Goal: Task Accomplishment & Management: Complete application form

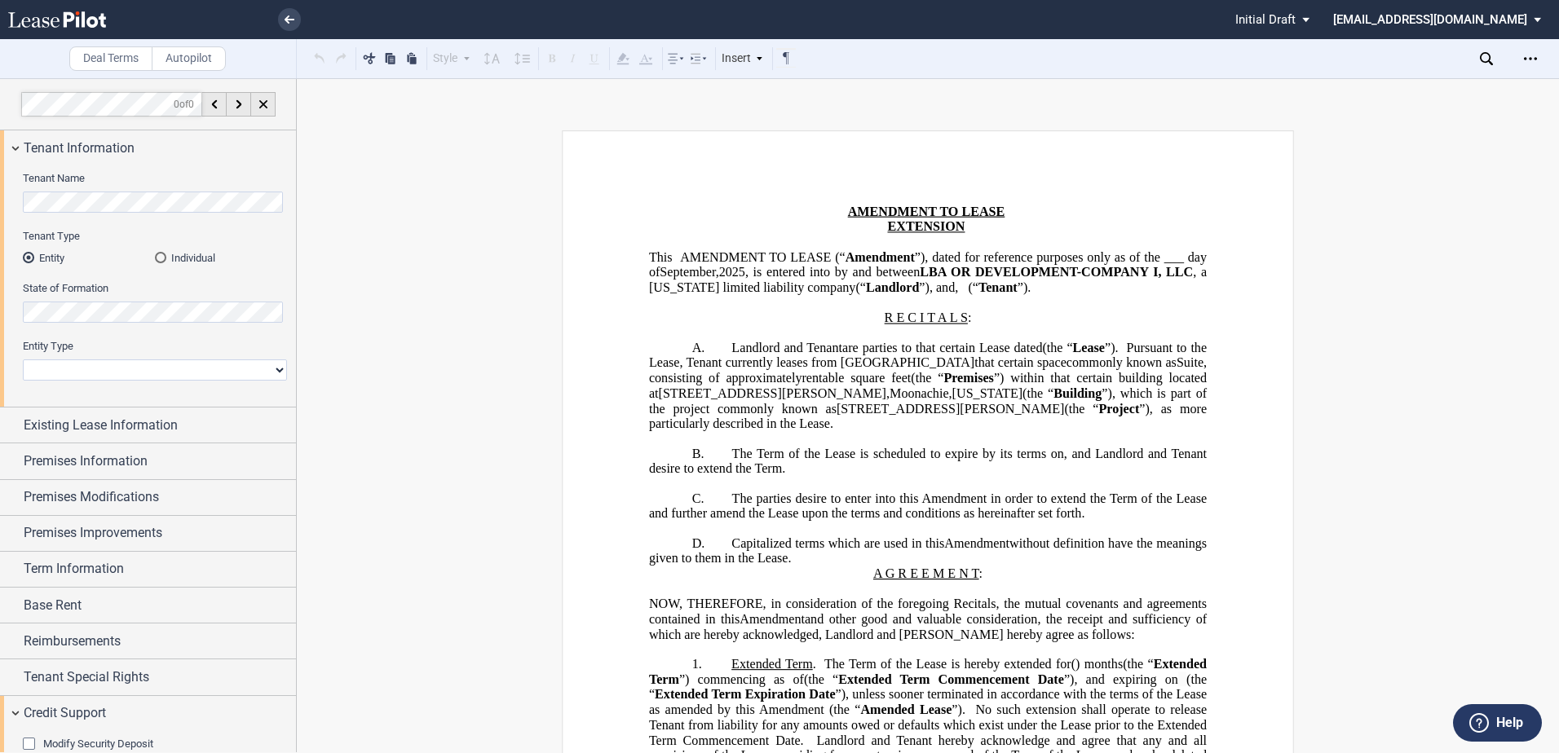
scroll to position [330, 0]
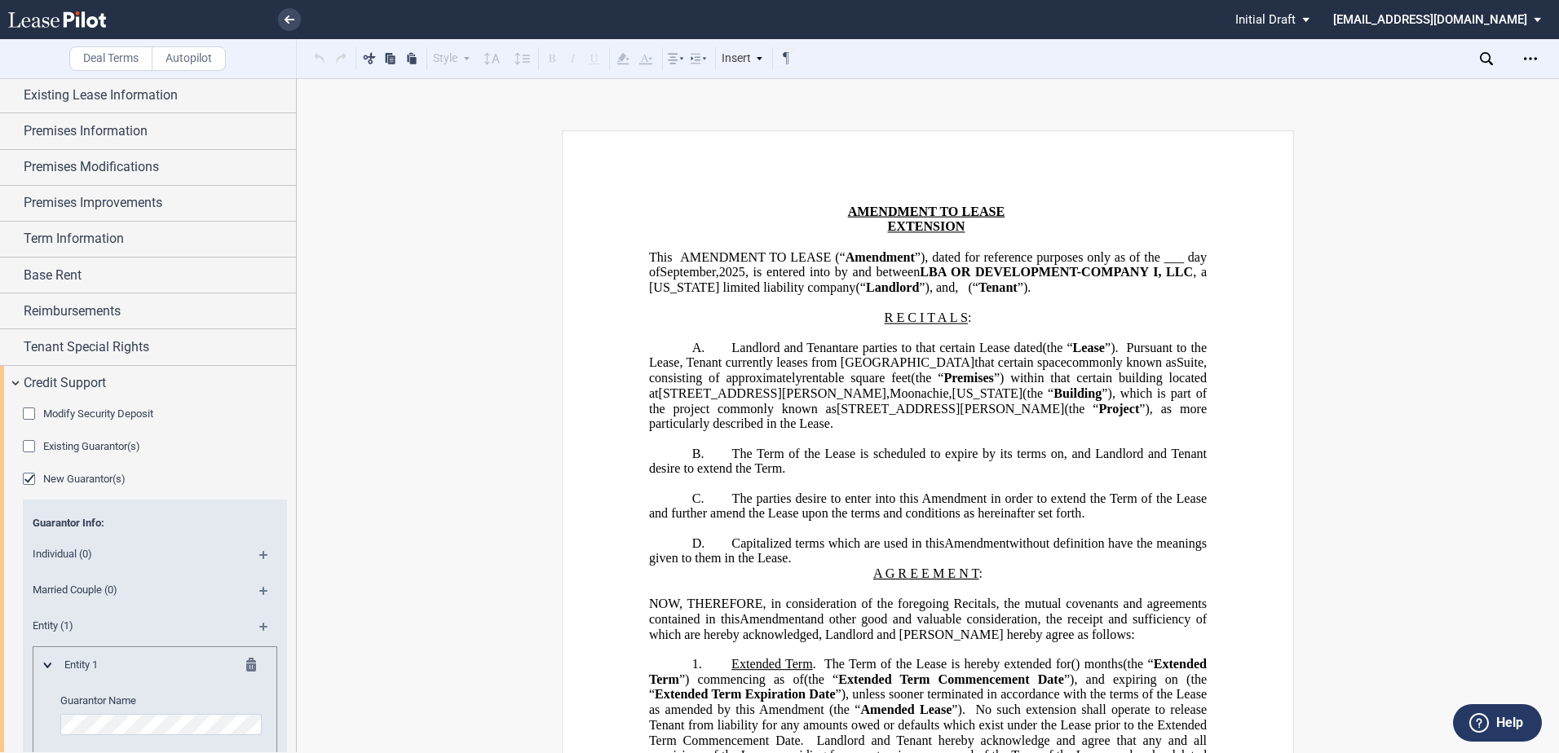
click at [61, 416] on span "Modify Security Deposit" at bounding box center [98, 414] width 110 height 12
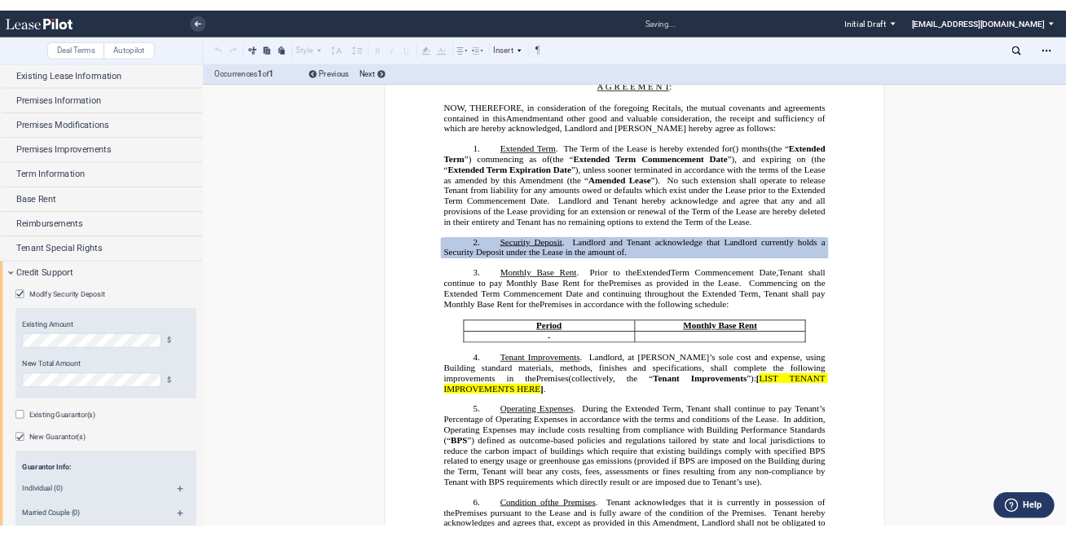
scroll to position [474, 0]
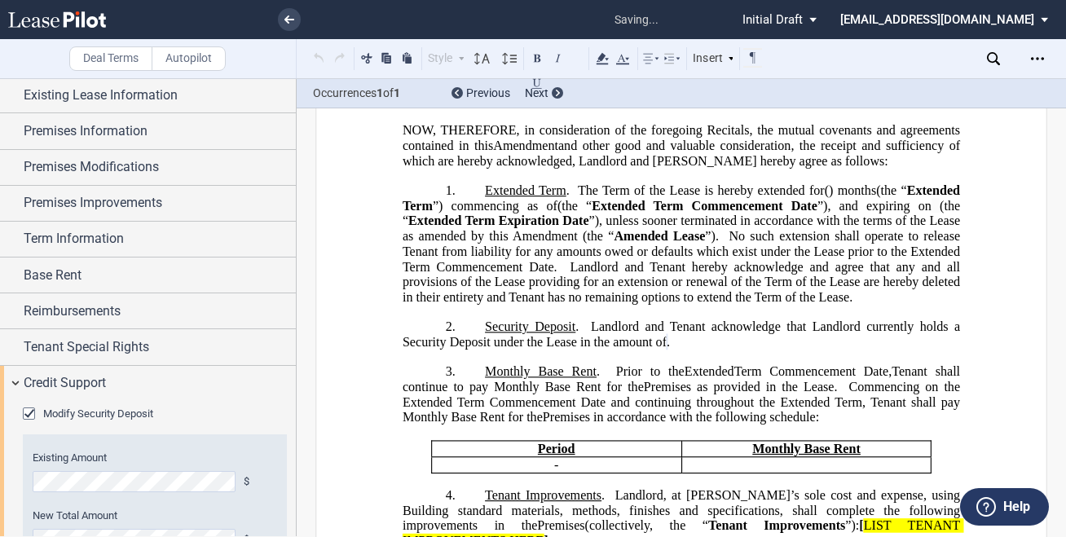
click at [100, 519] on span "New Total Amount" at bounding box center [75, 516] width 85 height 12
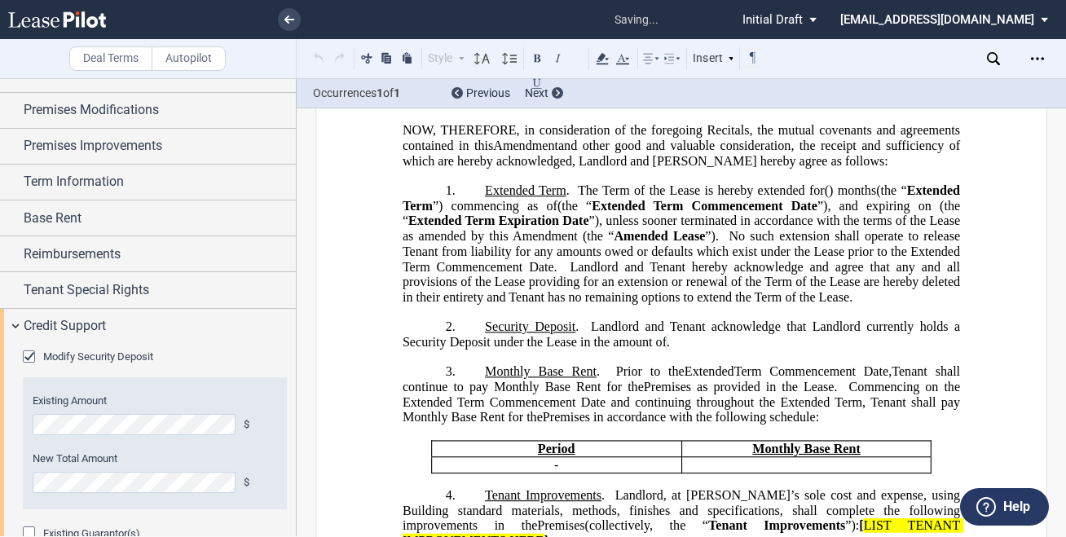
scroll to position [426, 0]
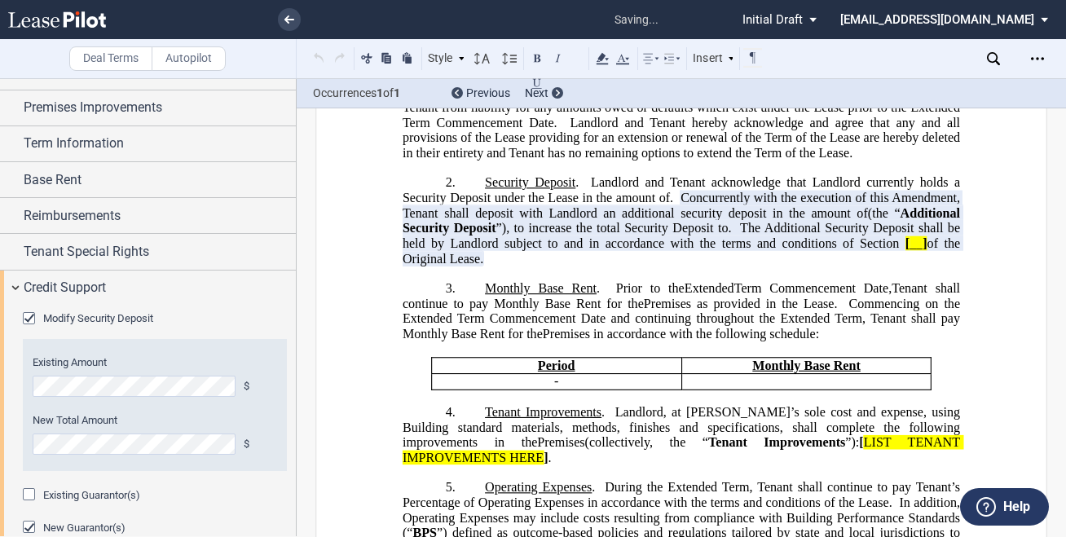
scroll to position [618, 0]
drag, startPoint x: 602, startPoint y: 288, endPoint x: 477, endPoint y: 213, distance: 145.6
click at [477, 213] on p "2. Security Deposit . Landlord and Tenant acknowledge that Landlord currently h…" at bounding box center [682, 220] width 558 height 91
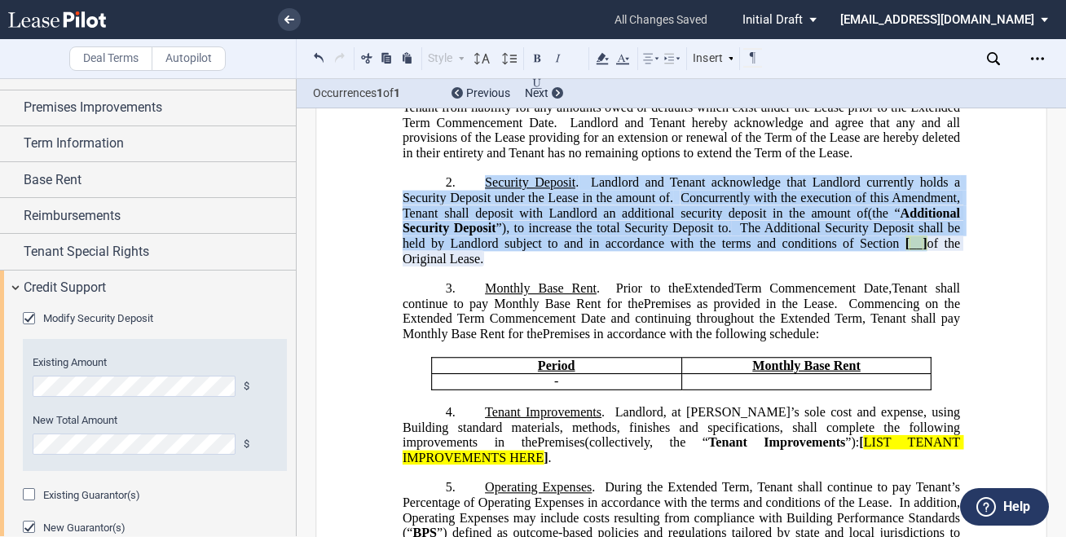
scroll to position [507, 0]
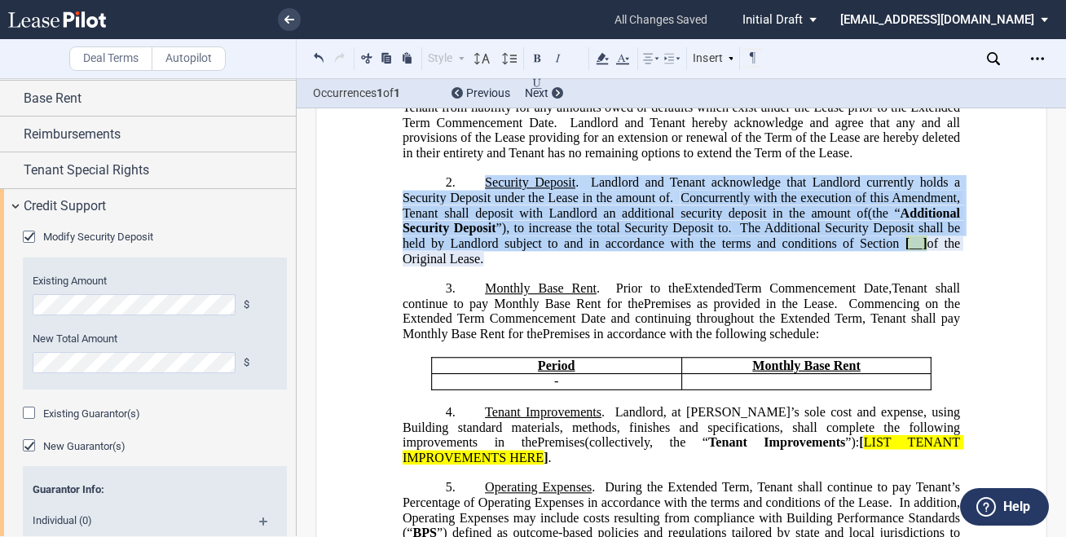
click at [30, 444] on div "New Guarantor(s)" at bounding box center [31, 447] width 16 height 16
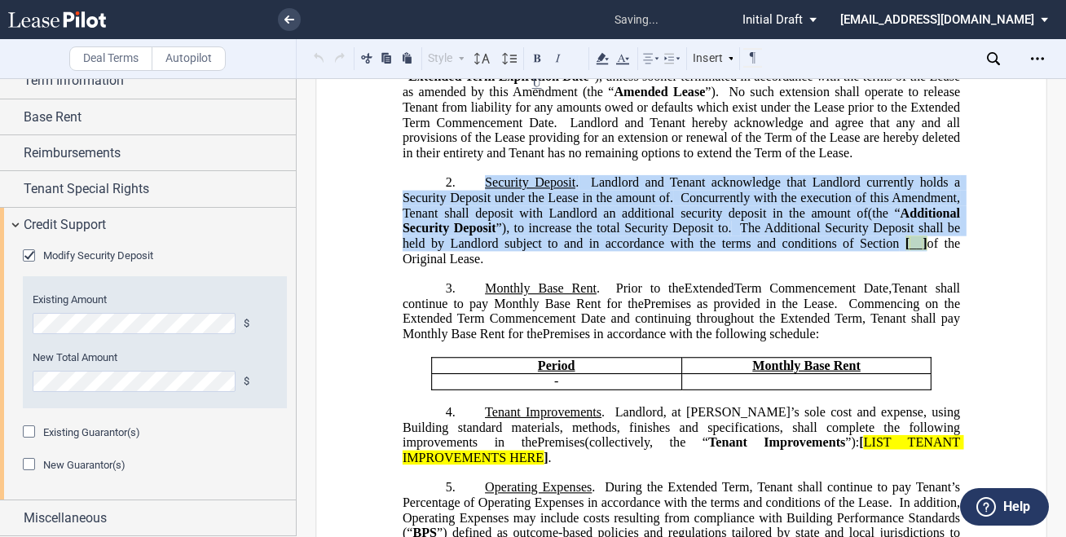
click at [29, 466] on div "New Guarantor(s)" at bounding box center [31, 466] width 16 height 16
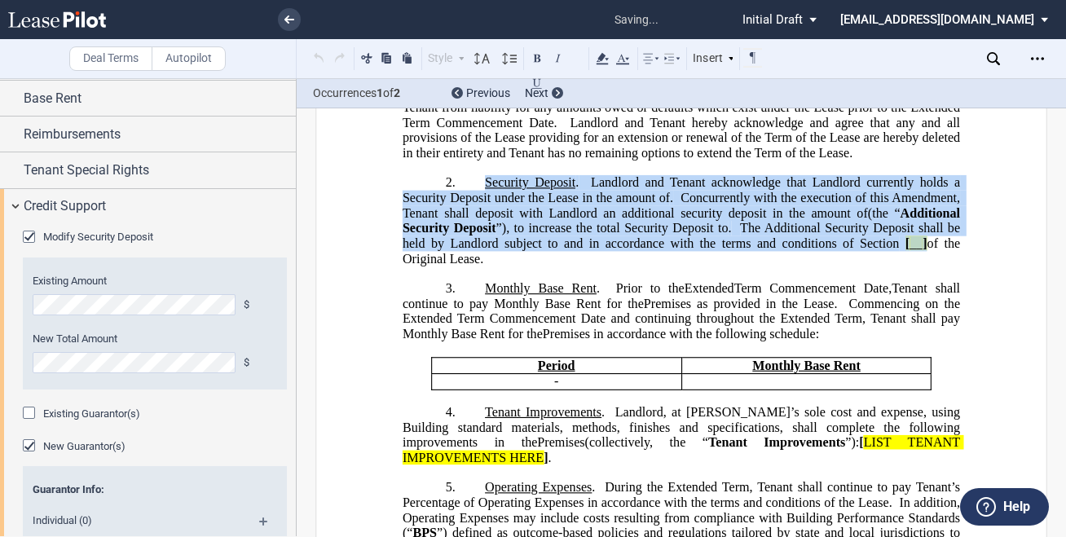
scroll to position [1218, 0]
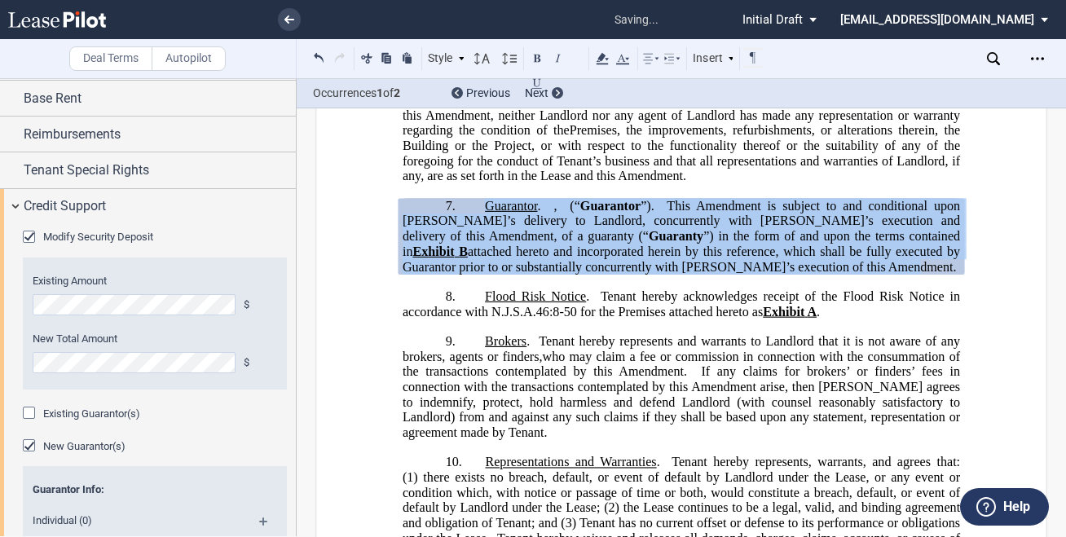
drag, startPoint x: 559, startPoint y: 298, endPoint x: 479, endPoint y: 219, distance: 112.4
click at [479, 219] on p "7. Guarantor . , an individual and , a married couple, on behalf of their sole …" at bounding box center [682, 236] width 558 height 77
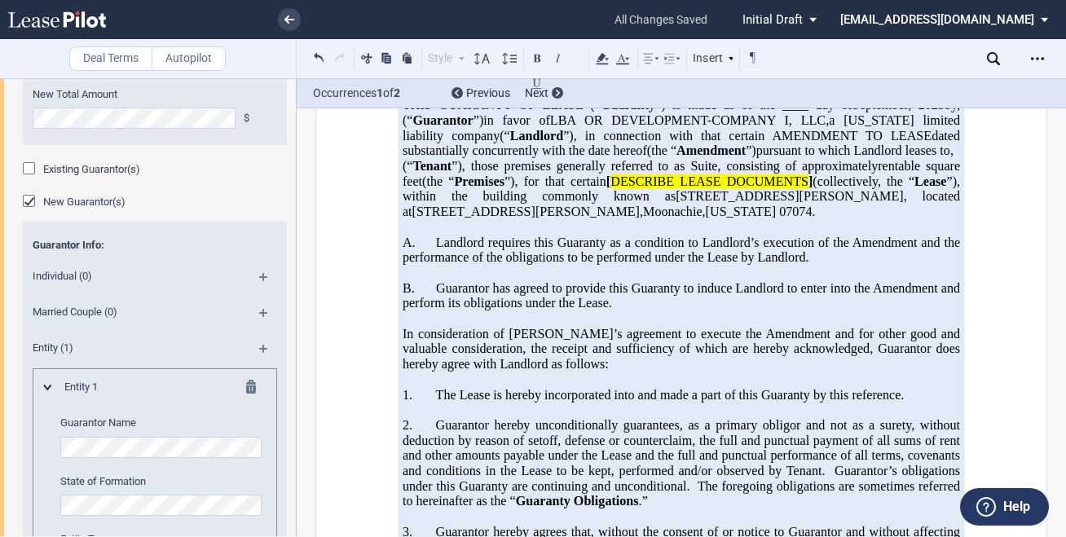
scroll to position [3827, 0]
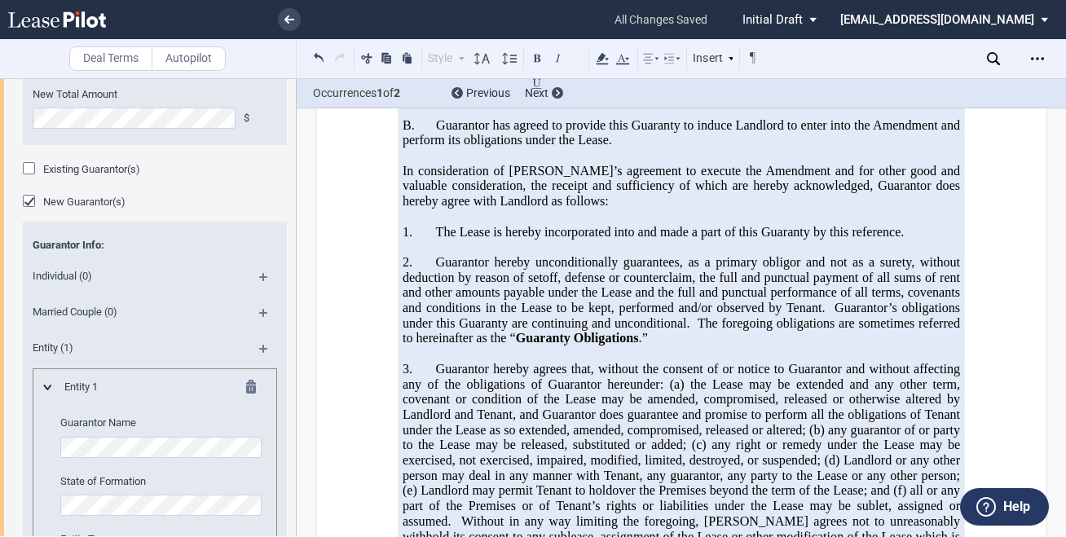
click at [691, 330] on span at bounding box center [694, 323] width 7 height 15
click at [514, 316] on span "Guarantor hereby unconditionally guarantees, as a primary obligor and not as a …" at bounding box center [683, 285] width 561 height 60
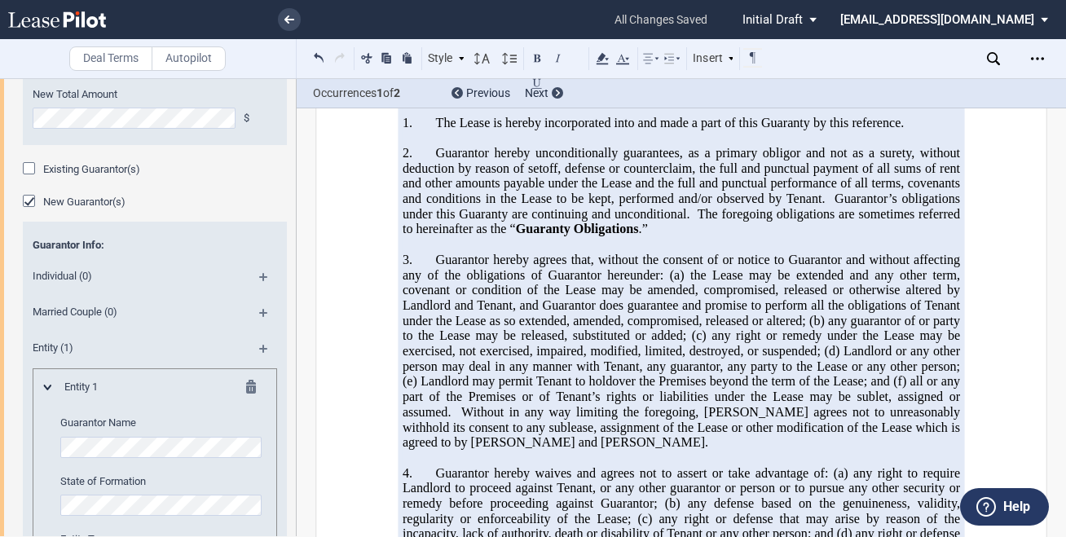
scroll to position [3909, 0]
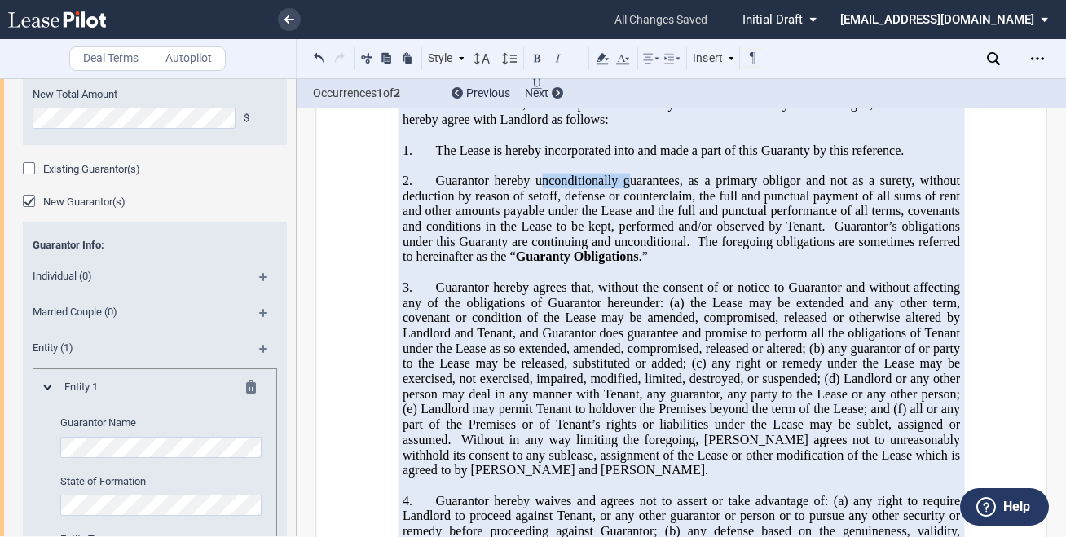
drag, startPoint x: 536, startPoint y: 226, endPoint x: 629, endPoint y: 231, distance: 92.3
click at [629, 231] on span "Guarantor hereby unconditionally guarantees, as a primary obligor and not as a …" at bounding box center [683, 204] width 561 height 60
click at [541, 232] on span "Guarantor hereby unconditionally guarantees, as a primary obligor and not as a …" at bounding box center [683, 204] width 561 height 60
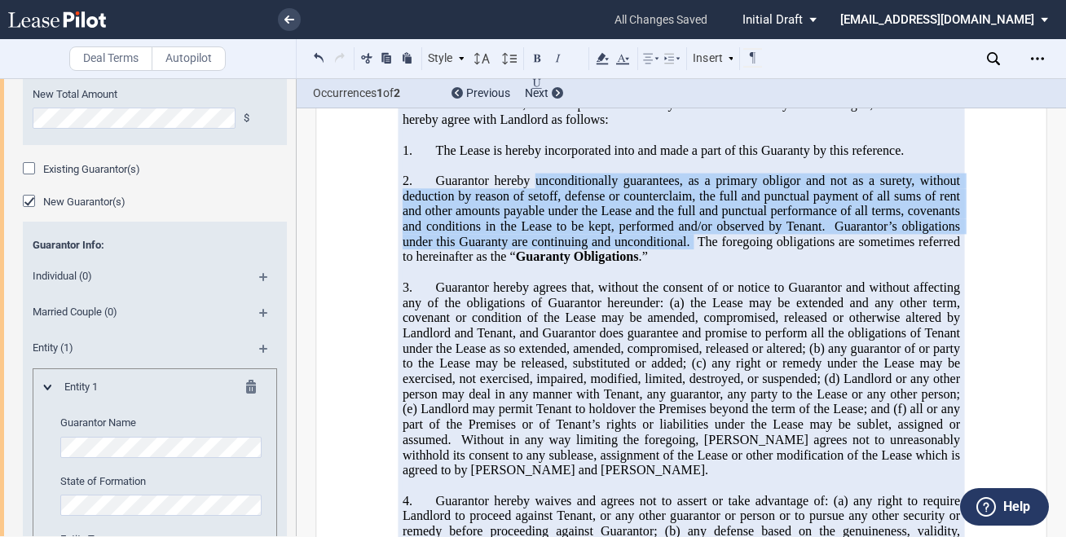
drag, startPoint x: 531, startPoint y: 227, endPoint x: 691, endPoint y: 285, distance: 170.0
click at [691, 264] on span "Guarantor hereby unconditionally guarantees, as a primary obligor and not as a …" at bounding box center [683, 219] width 561 height 91
copy span "Guarantor hereby unconditionally guarantees, as a primary obligor and not as a …"
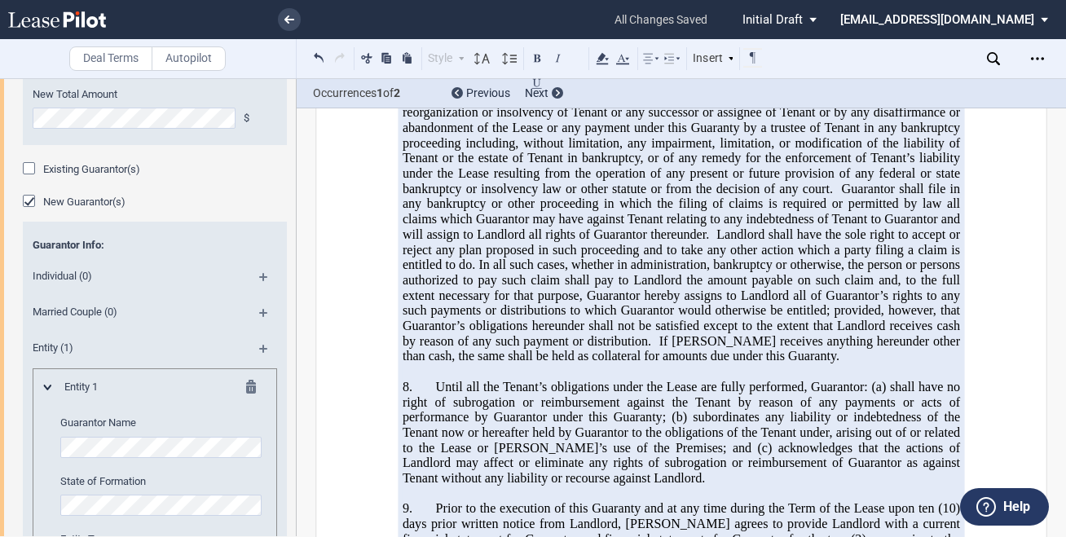
scroll to position [4806, 0]
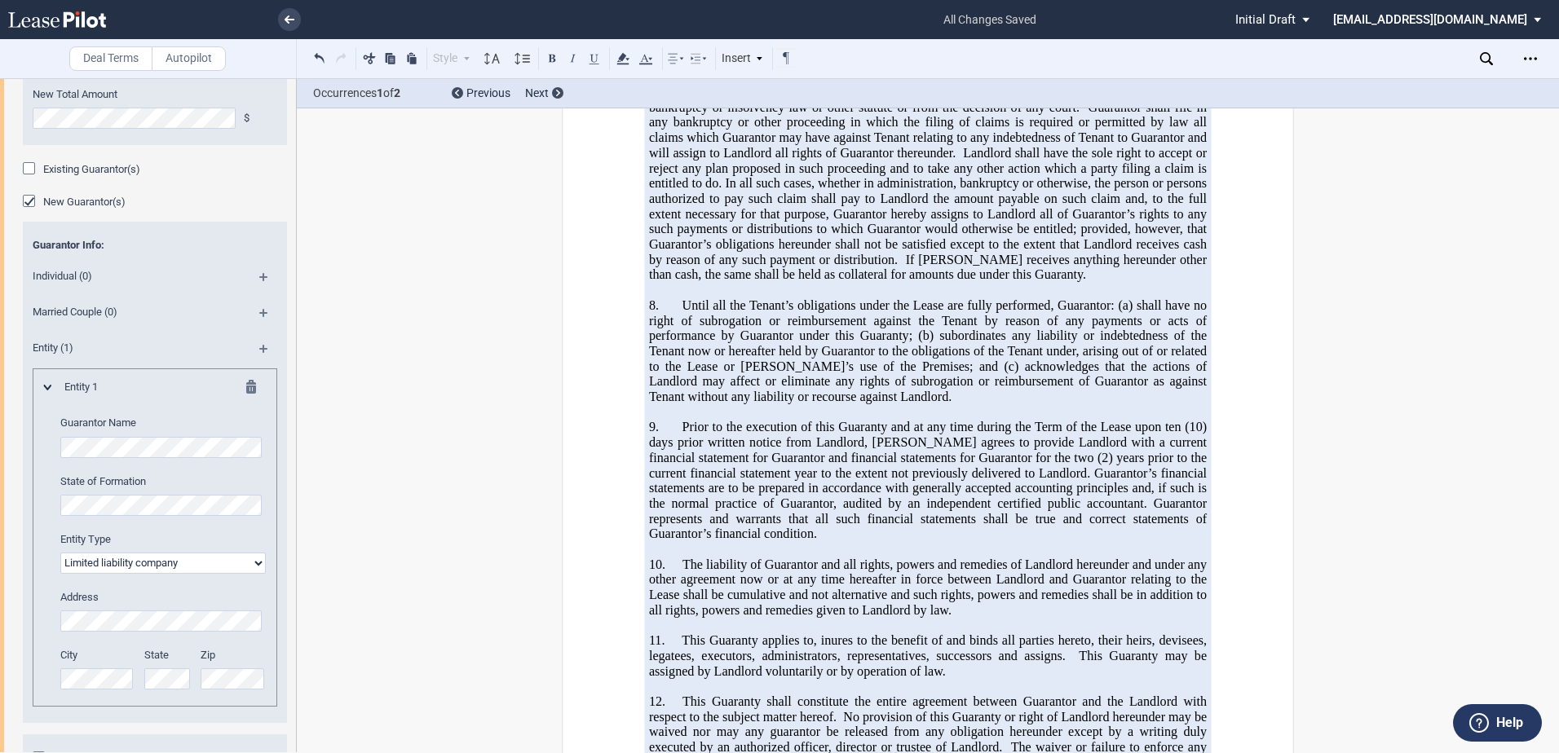
click at [265, 20] on li at bounding box center [234, 19] width 134 height 39
click at [280, 15] on link at bounding box center [289, 19] width 23 height 23
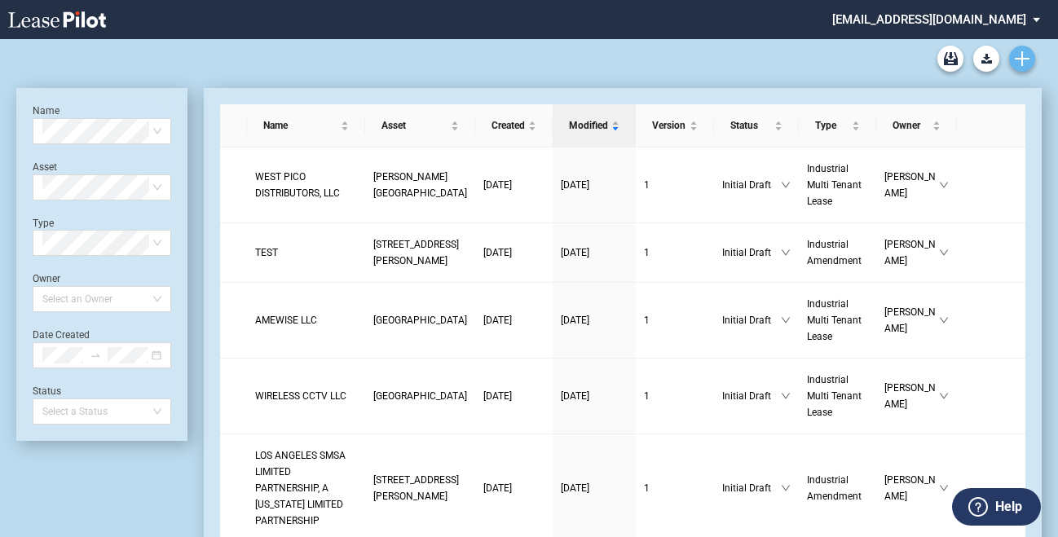
click at [1025, 60] on use "Create new document" at bounding box center [1022, 58] width 15 height 15
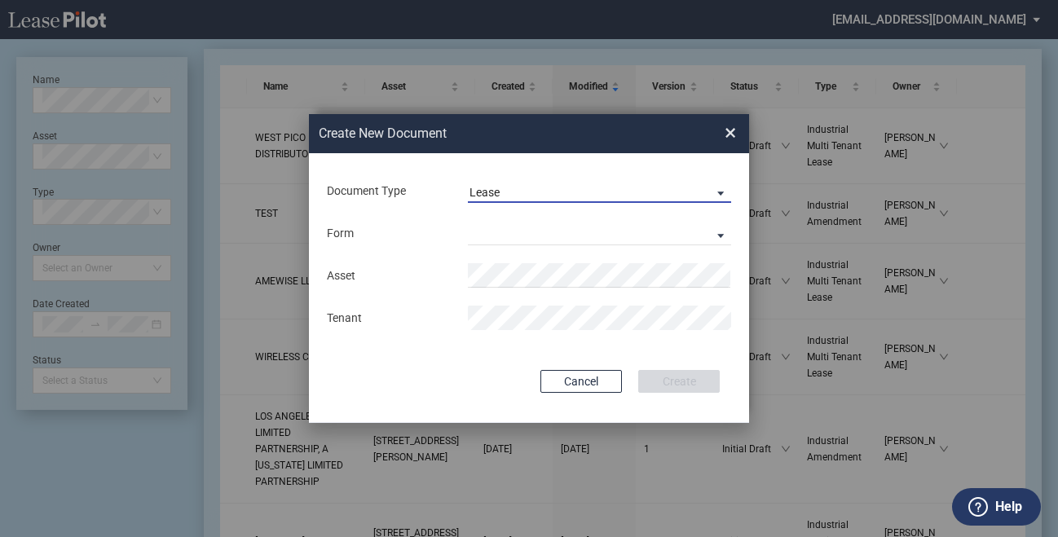
click at [491, 188] on div "Lease" at bounding box center [485, 192] width 30 height 13
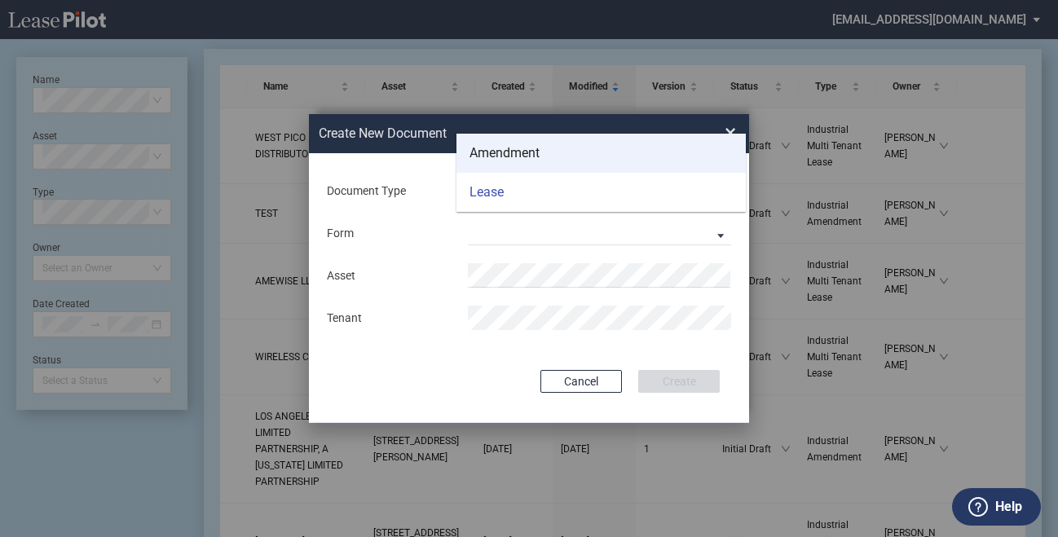
click at [497, 159] on div "Amendment" at bounding box center [505, 153] width 70 height 18
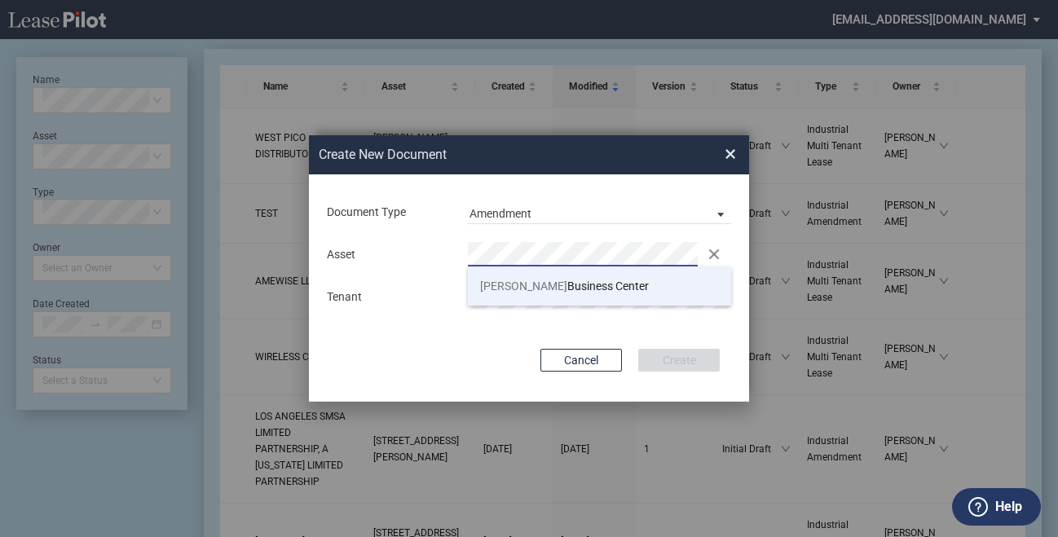
click at [510, 301] on li "Kato Business Center" at bounding box center [599, 286] width 263 height 39
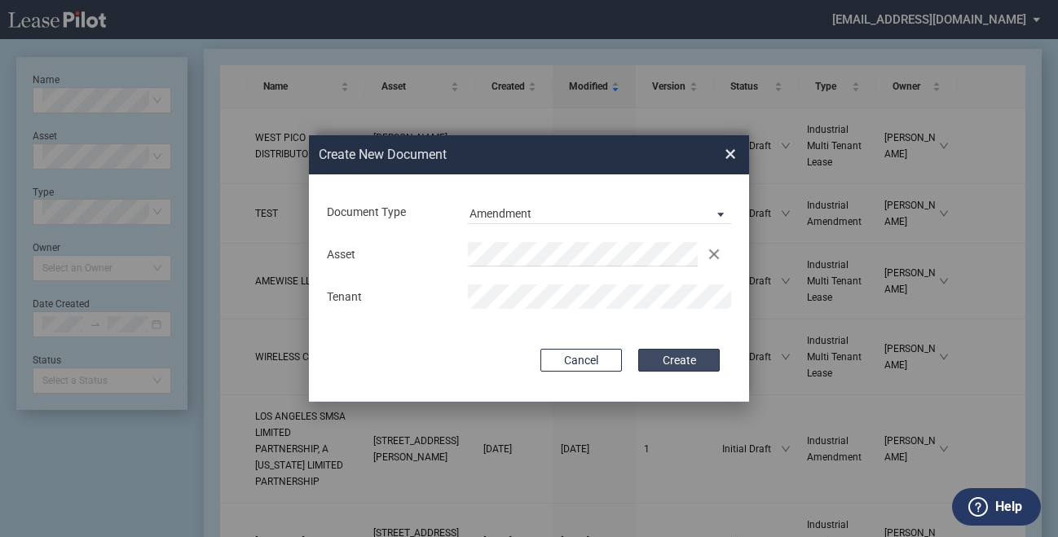
click at [650, 364] on button "Create" at bounding box center [679, 360] width 82 height 23
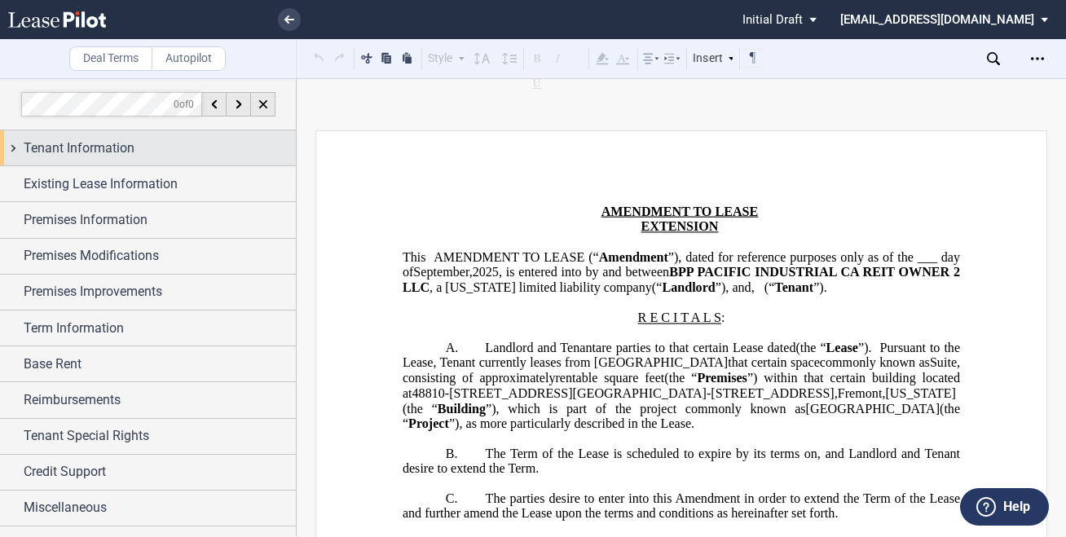
click at [172, 139] on div "Tenant Information" at bounding box center [160, 149] width 272 height 20
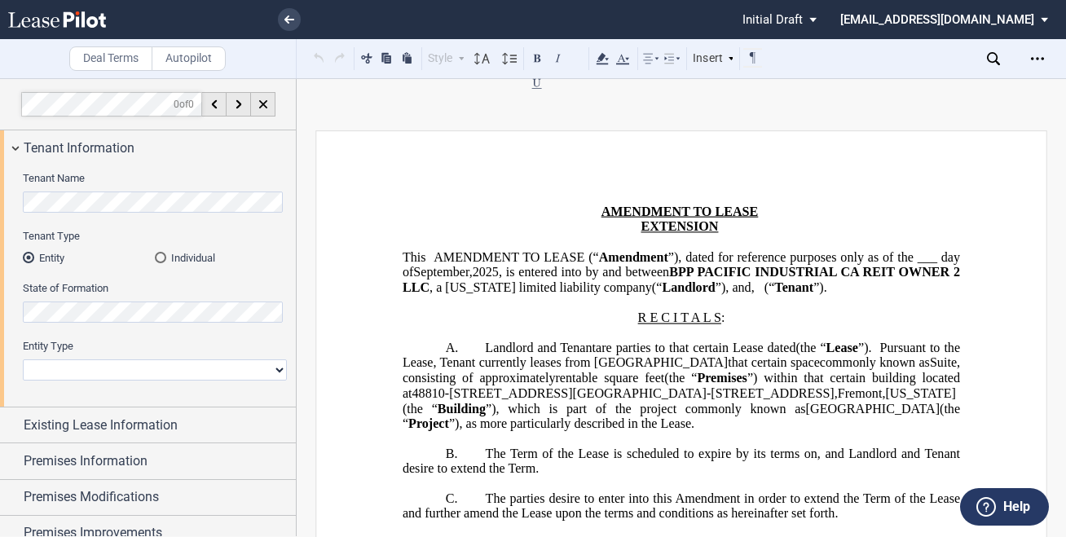
click at [1, 181] on div "Tenant Name Tenant Type Entity Individual State of Formation Entity Type Corpor…" at bounding box center [148, 286] width 296 height 241
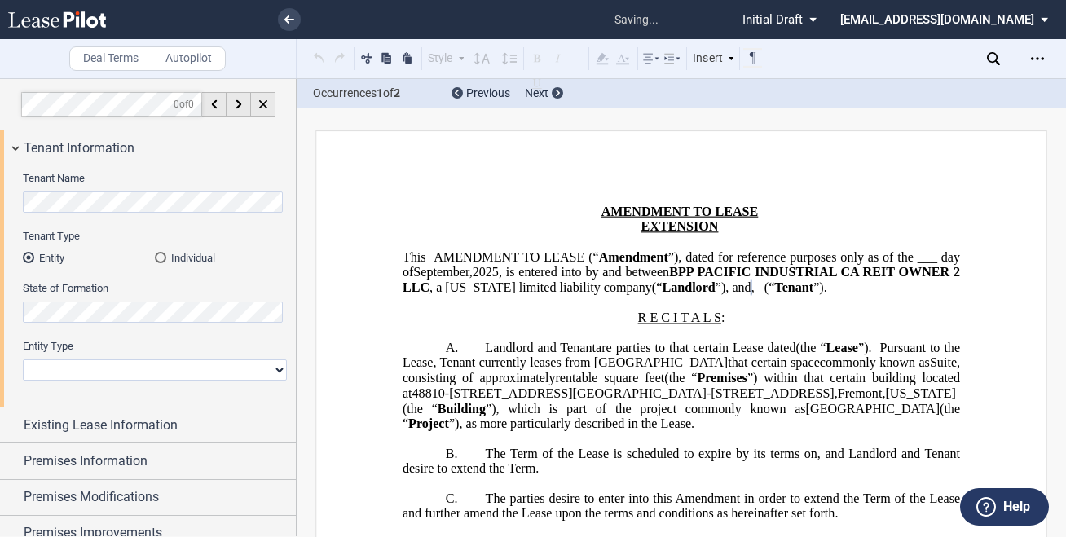
click at [0, 203] on html ".bocls-1{fill:#26354a;fill-rule:evenodd} Loading... × saving... Pending... Pend…" at bounding box center [533, 268] width 1066 height 537
click at [132, 229] on label "Tenant Type" at bounding box center [155, 236] width 264 height 15
click at [140, 375] on select "Corporation Limited Liability Company General Partnership Limited Partnership O…" at bounding box center [155, 370] width 264 height 21
select select "corporation"
click at [23, 360] on select "Corporation Limited Liability Company General Partnership Limited Partnership O…" at bounding box center [155, 370] width 264 height 21
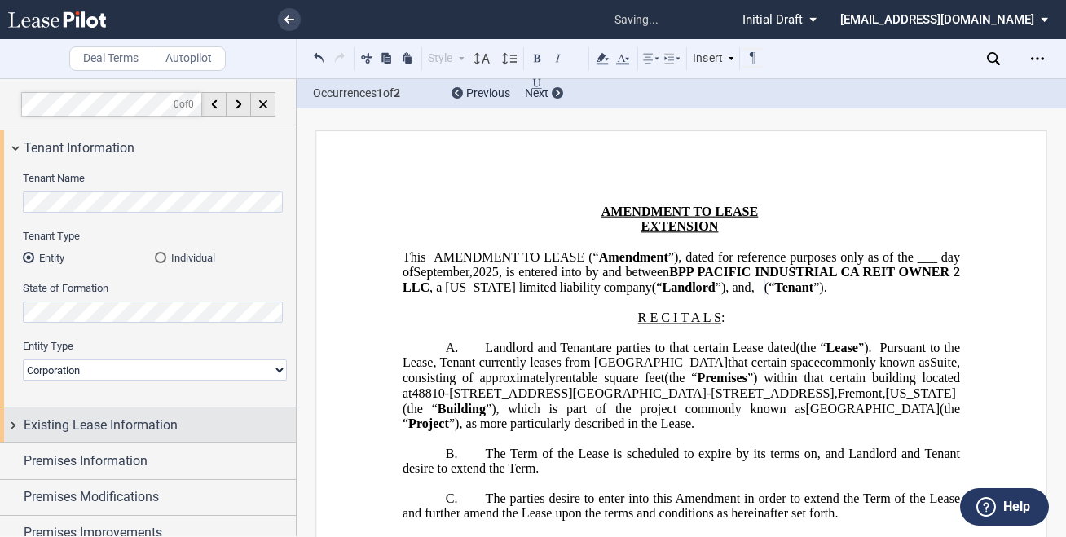
click at [114, 414] on div "Existing Lease Information" at bounding box center [148, 425] width 296 height 35
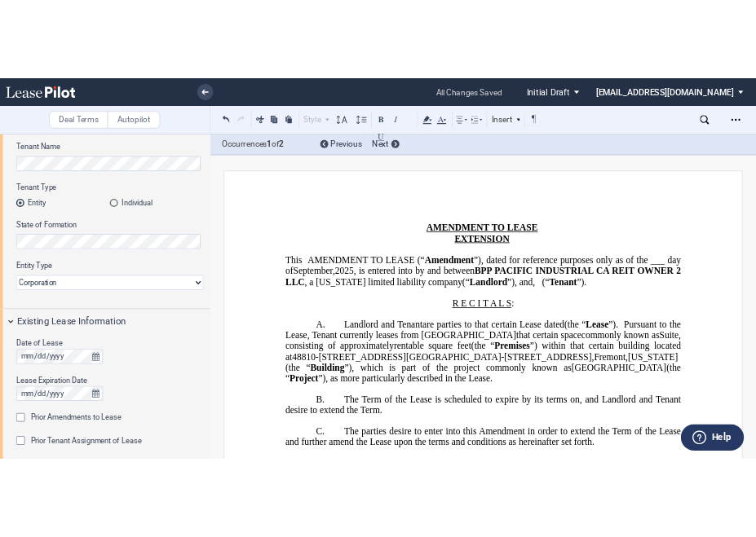
scroll to position [163, 0]
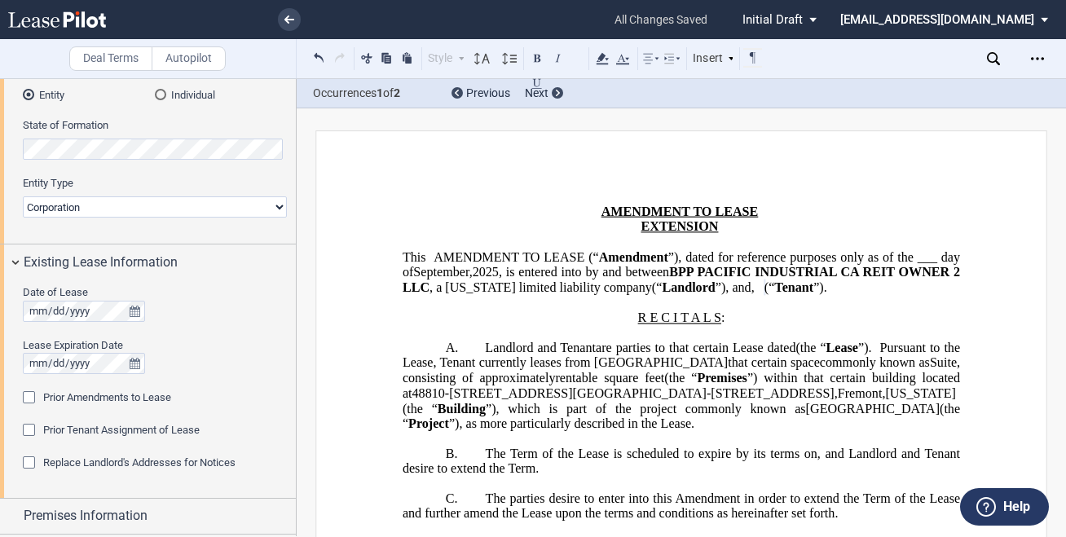
click at [29, 399] on div "Prior Amendments to Lease" at bounding box center [31, 399] width 16 height 16
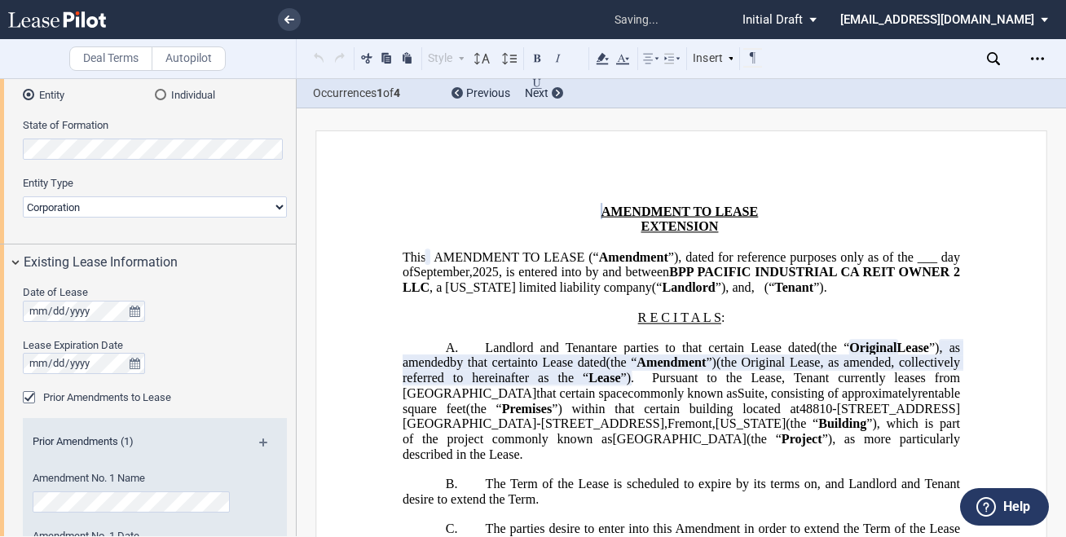
click at [259, 439] on md-icon at bounding box center [270, 449] width 22 height 20
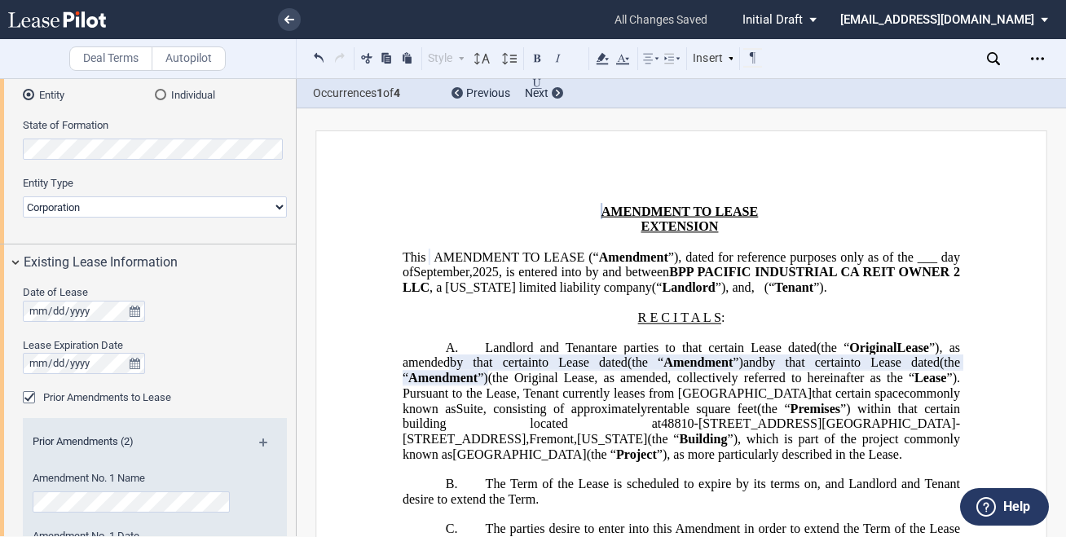
click at [814, 295] on span "”)." at bounding box center [821, 287] width 14 height 15
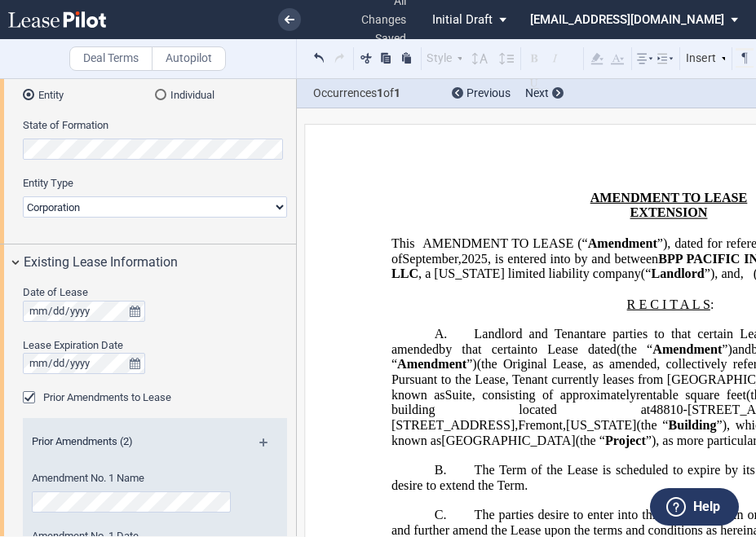
click at [148, 341] on div "Lease Expiration Date" at bounding box center [155, 345] width 264 height 15
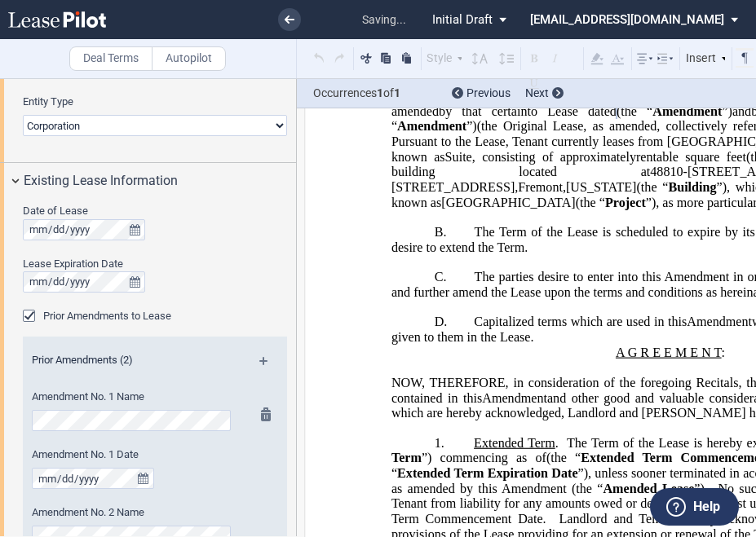
scroll to position [326, 0]
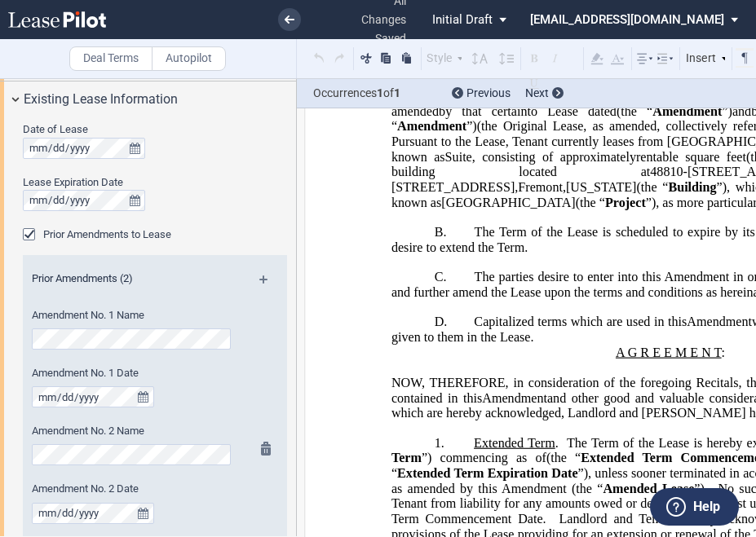
click at [184, 499] on div "Amendment No. 2 Date" at bounding box center [133, 503] width 203 height 42
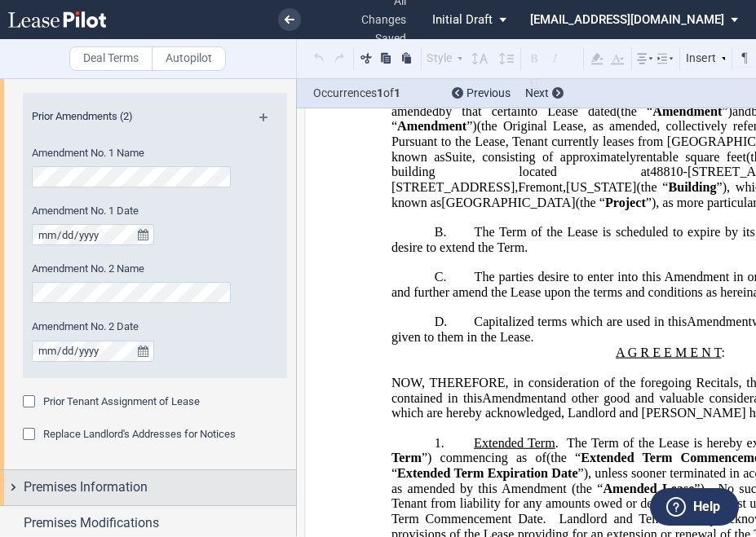
scroll to position [489, 0]
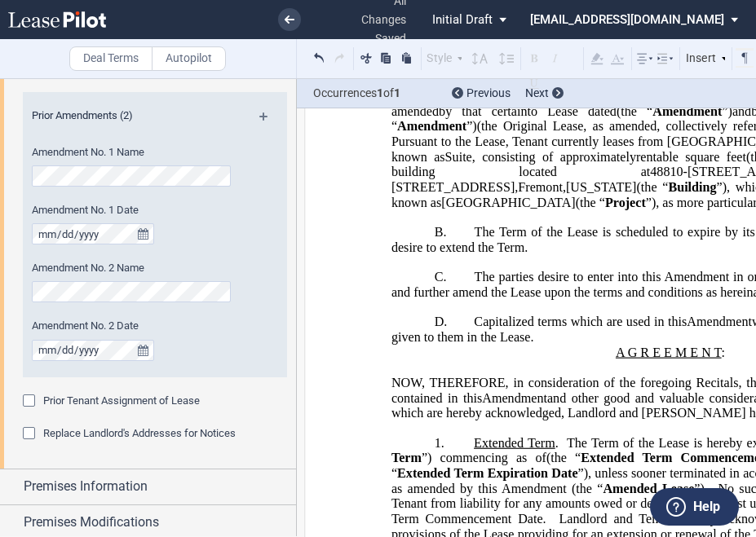
click at [395, 299] on span "The parties desire to enter into this Amendment in order to extend the Term of …" at bounding box center [671, 284] width 561 height 29
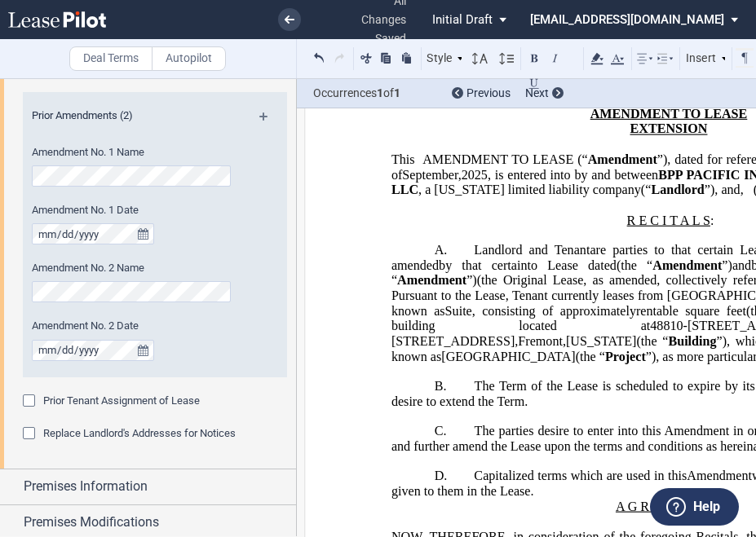
scroll to position [75, 0]
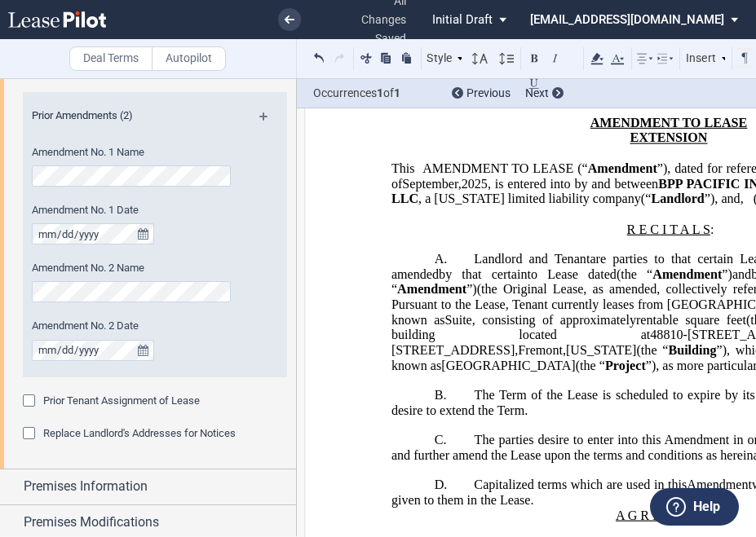
click at [524, 281] on span ", as amended" at bounding box center [671, 266] width 561 height 29
click at [521, 267] on span "Landlord and Tenant" at bounding box center [532, 259] width 116 height 15
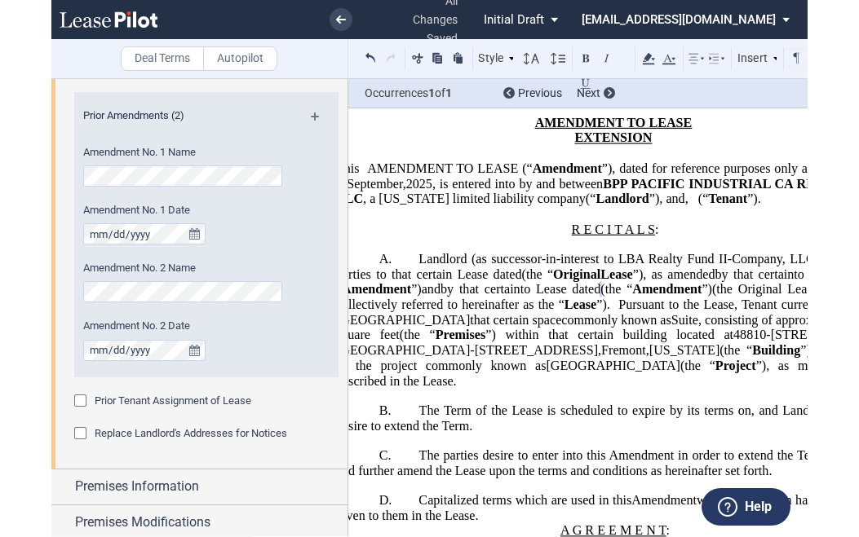
scroll to position [0, 109]
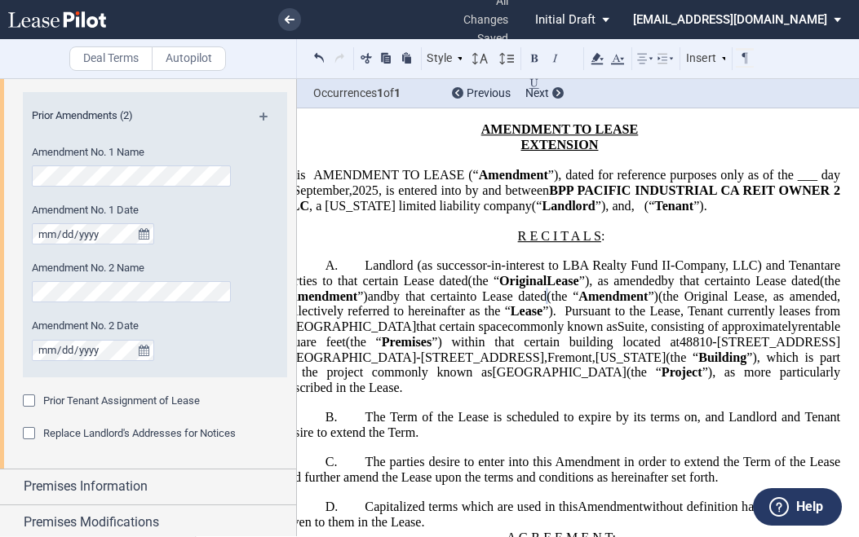
click at [466, 333] on span "Pursuant to the Lease, Tenant currently leases from [GEOGRAPHIC_DATA]" at bounding box center [562, 318] width 561 height 29
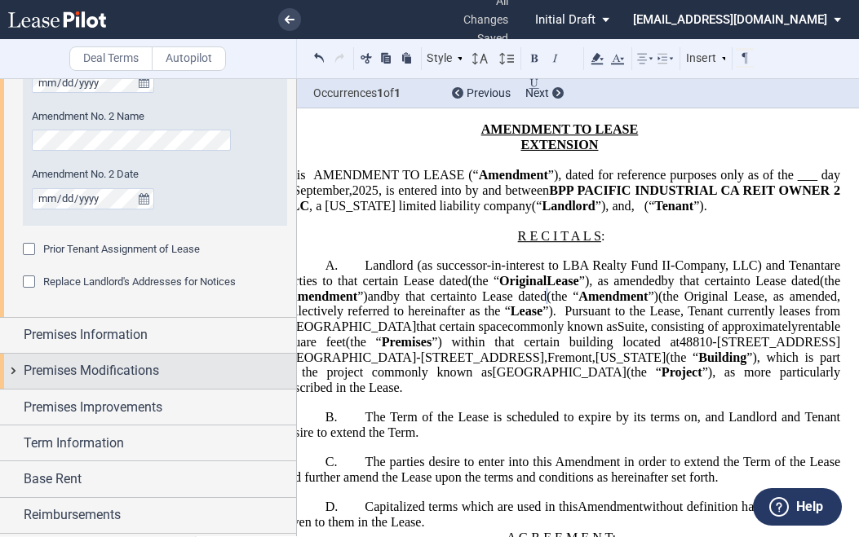
scroll to position [652, 0]
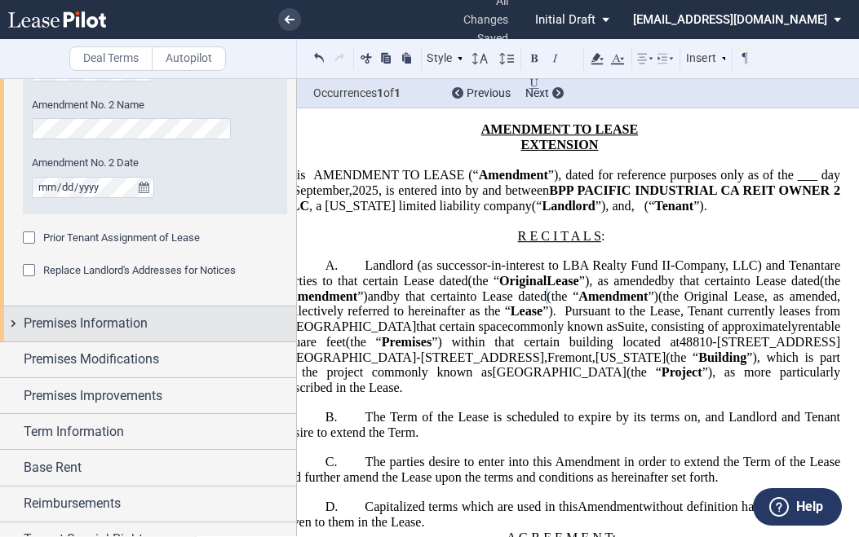
click at [112, 316] on span "Premises Information" at bounding box center [86, 324] width 124 height 20
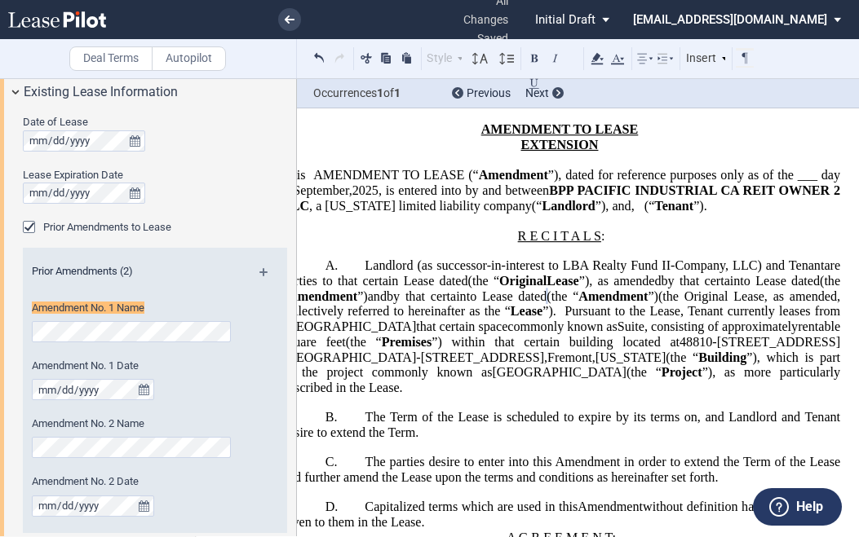
click at [346, 245] on p "R E C I T A L S :" at bounding box center [561, 236] width 558 height 15
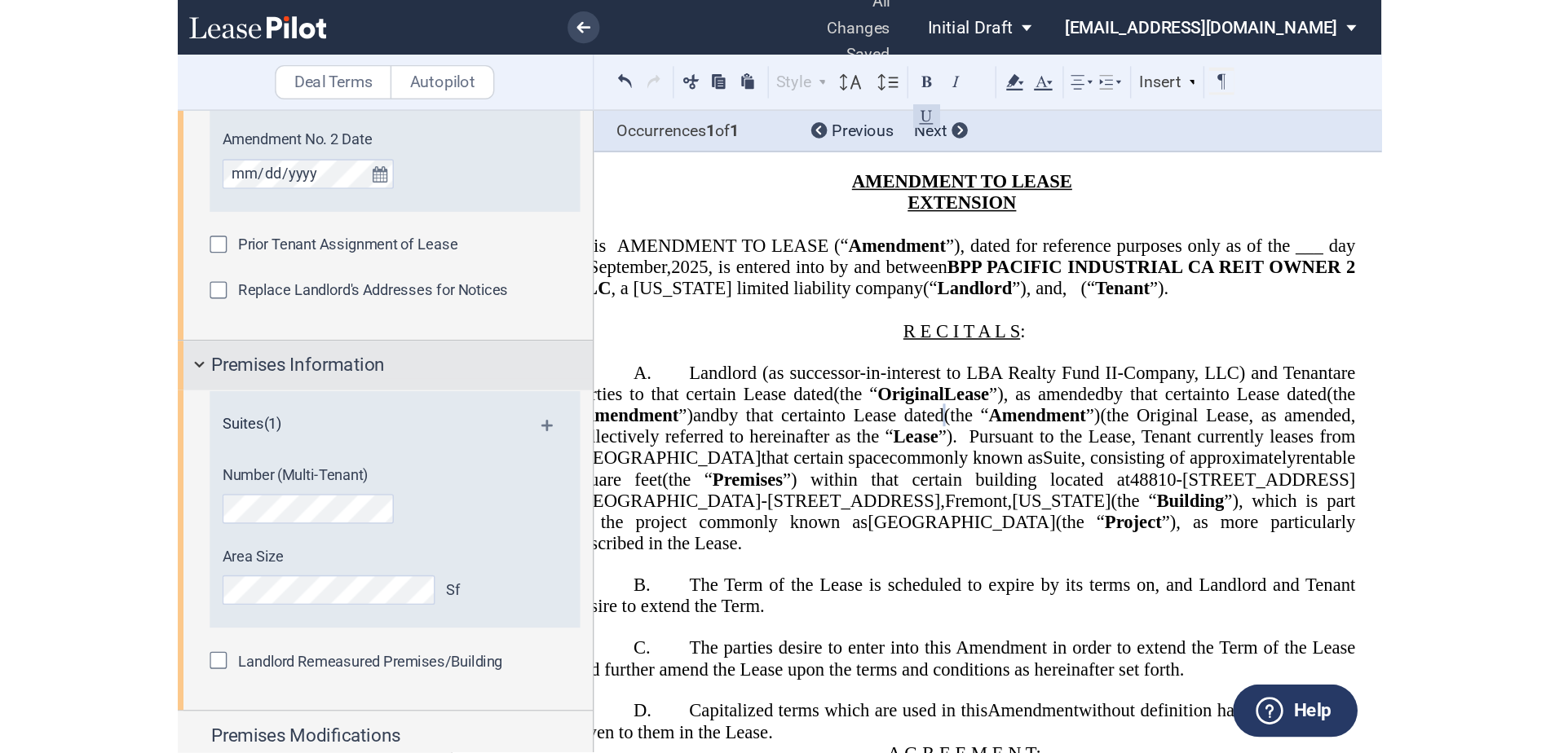
scroll to position [741, 0]
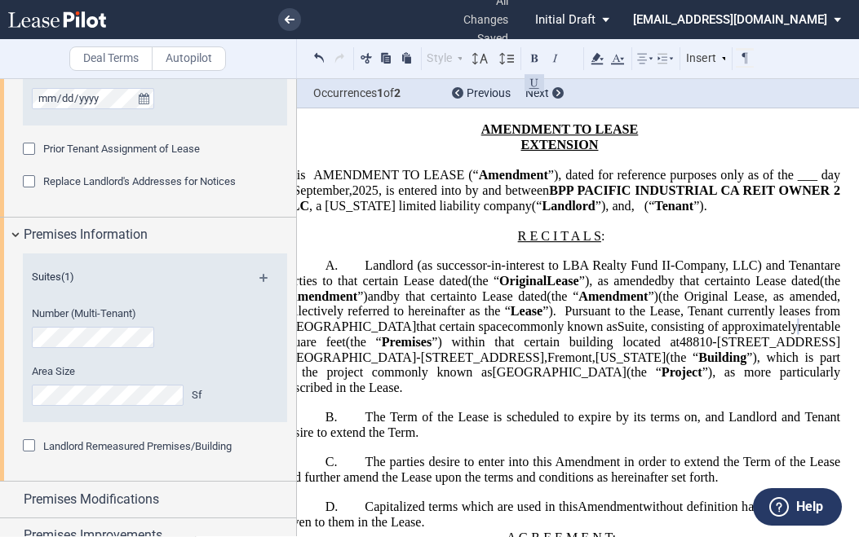
click at [819, 364] on span "48810-[STREET_ADDRESS][GEOGRAPHIC_DATA]-[STREET_ADDRESS]" at bounding box center [561, 349] width 558 height 29
drag, startPoint x: 801, startPoint y: 371, endPoint x: 377, endPoint y: 382, distance: 424.9
click at [377, 364] on span "48810-[STREET_ADDRESS][GEOGRAPHIC_DATA]-[STREET_ADDRESS]" at bounding box center [561, 349] width 558 height 29
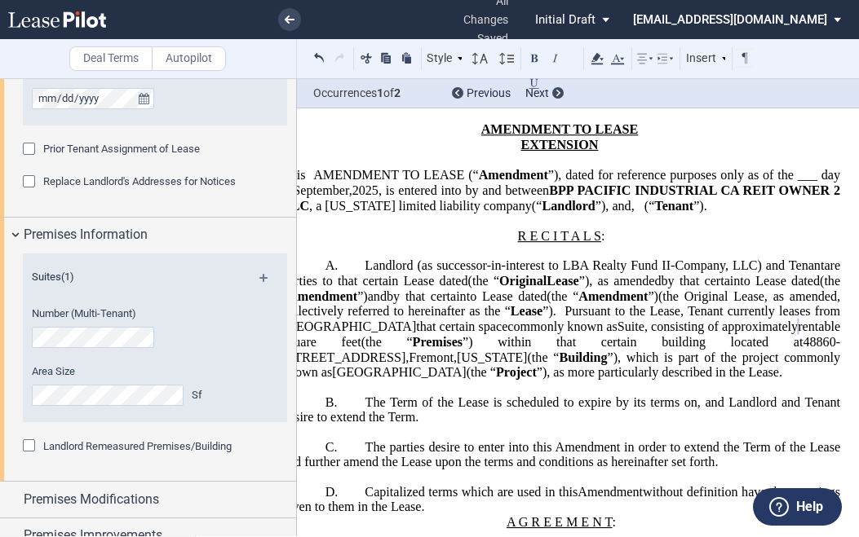
drag, startPoint x: 435, startPoint y: 285, endPoint x: 214, endPoint y: 276, distance: 221.1
click at [435, 273] on span "Landlord (as successor-in-interest to LBA Realty Fund II-Company, LLC) and Tena…" at bounding box center [593, 265] width 459 height 15
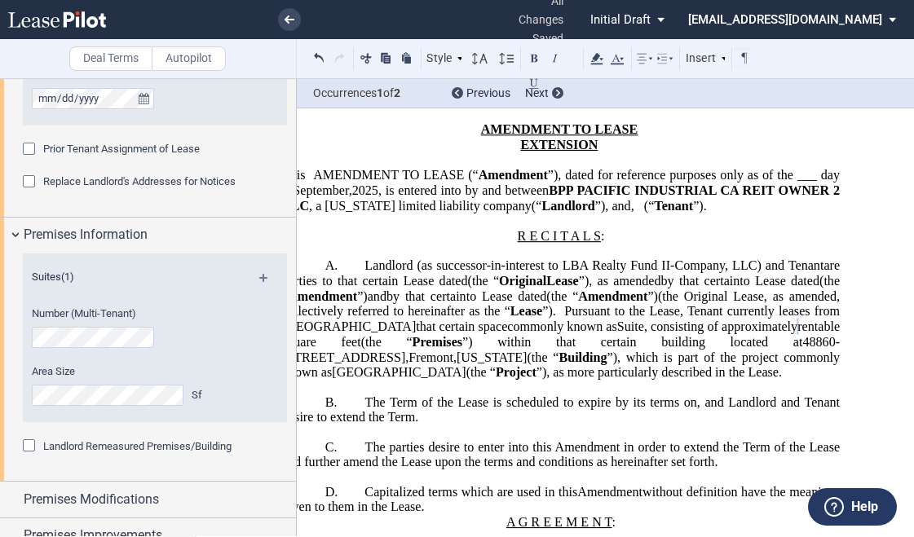
click at [710, 469] on span "The parties desire to enter into this Amendment in order to extend the Term of …" at bounding box center [562, 453] width 561 height 29
click at [582, 469] on span "The parties desire to enter into this Amendment in order to extend the Term of …" at bounding box center [562, 453] width 561 height 29
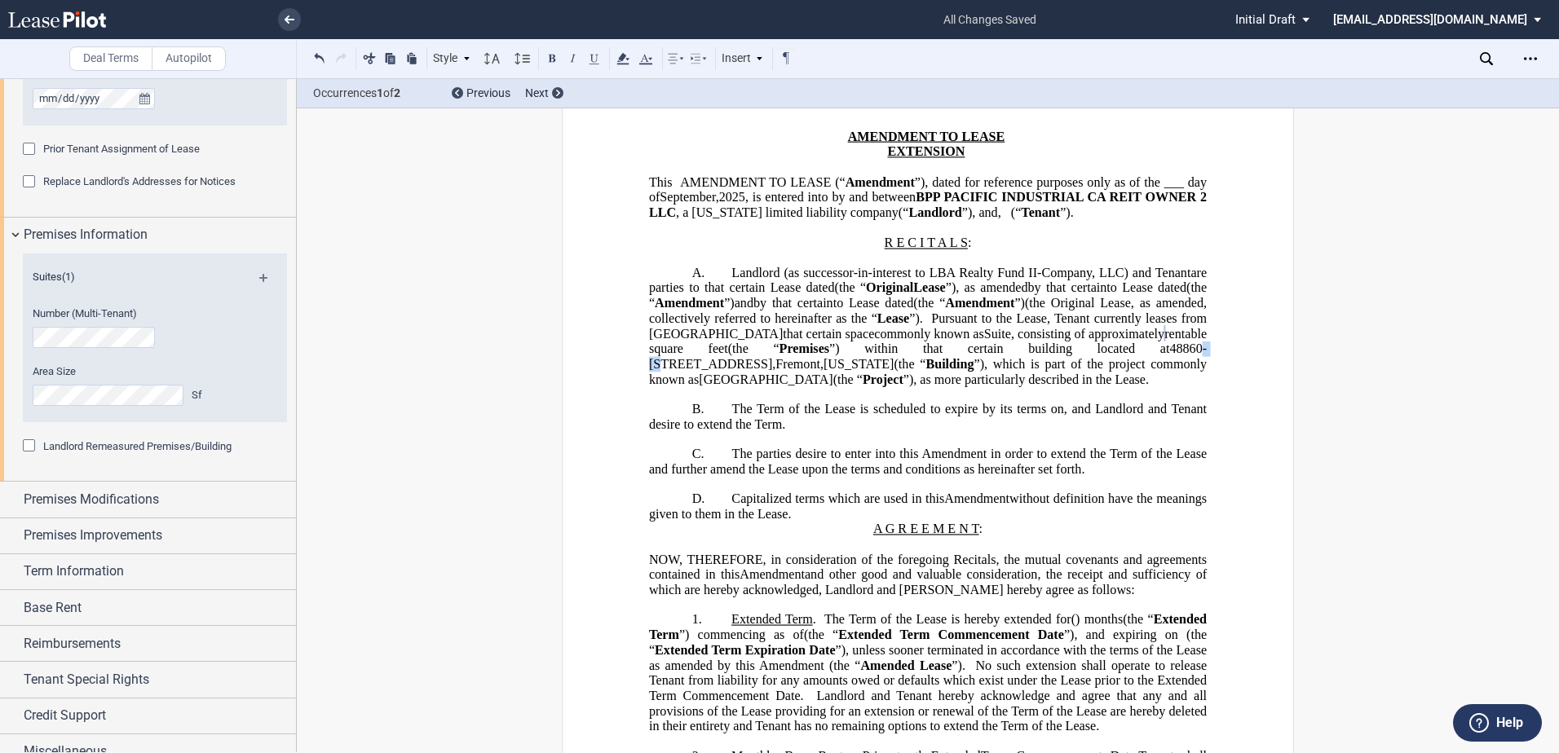
drag, startPoint x: 1197, startPoint y: 381, endPoint x: 656, endPoint y: 391, distance: 541.5
click at [656, 371] on span "48860-[STREET_ADDRESS]" at bounding box center [928, 356] width 558 height 29
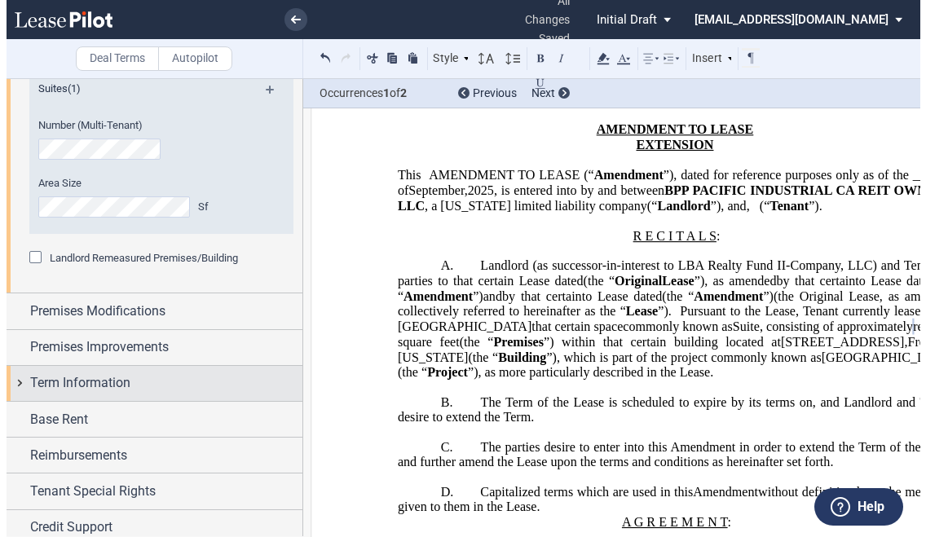
scroll to position [975, 0]
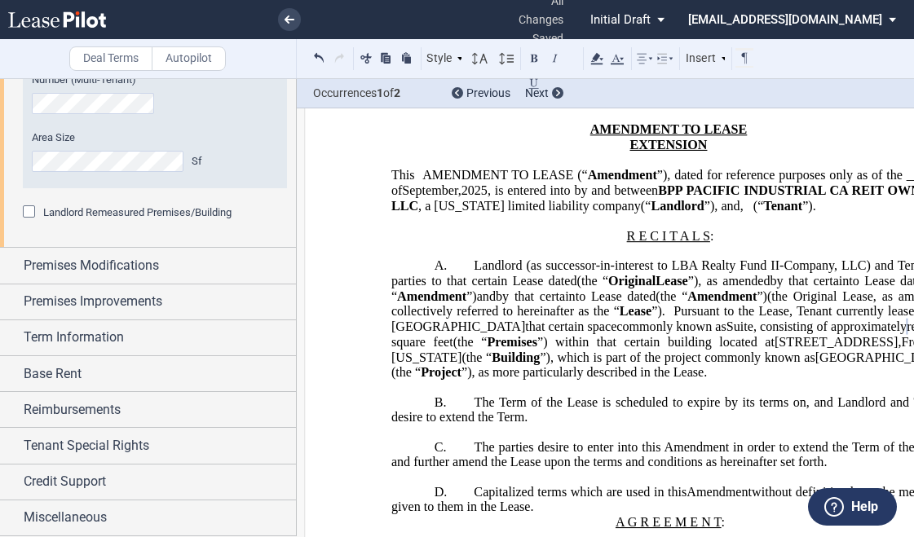
drag, startPoint x: 528, startPoint y: 426, endPoint x: 524, endPoint y: 461, distance: 35.2
click at [528, 409] on span "The Term of the Lease is scheduled to expire by its terms on" at bounding box center [641, 402] width 332 height 15
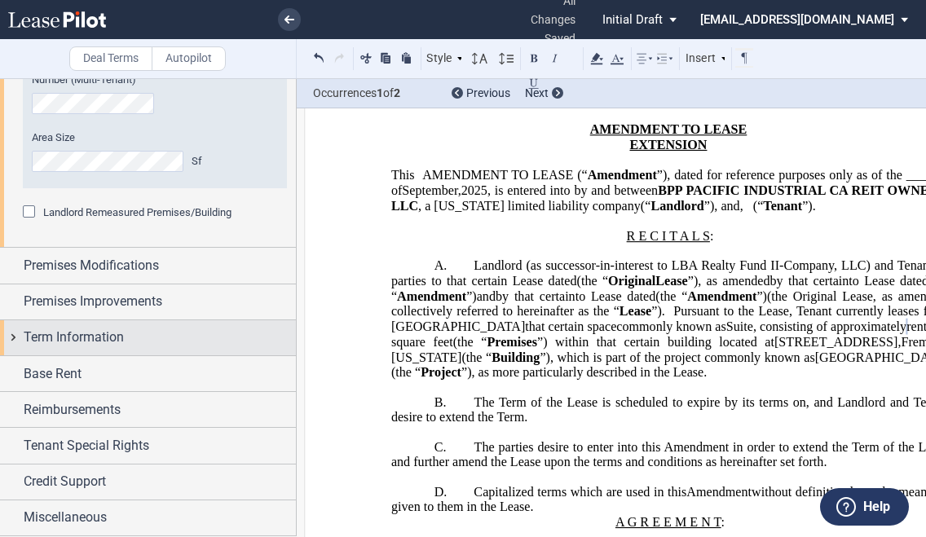
click at [86, 339] on span "Term Information" at bounding box center [74, 338] width 100 height 20
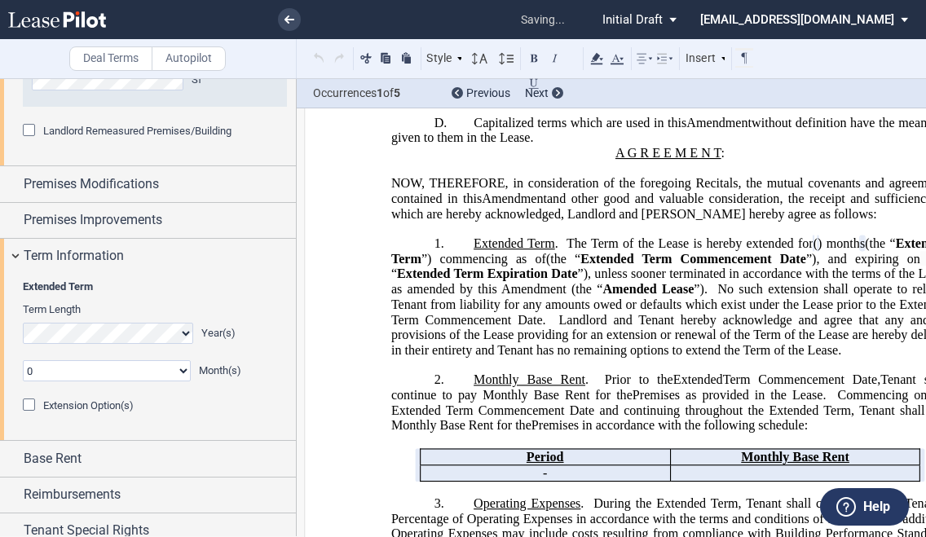
scroll to position [459, 0]
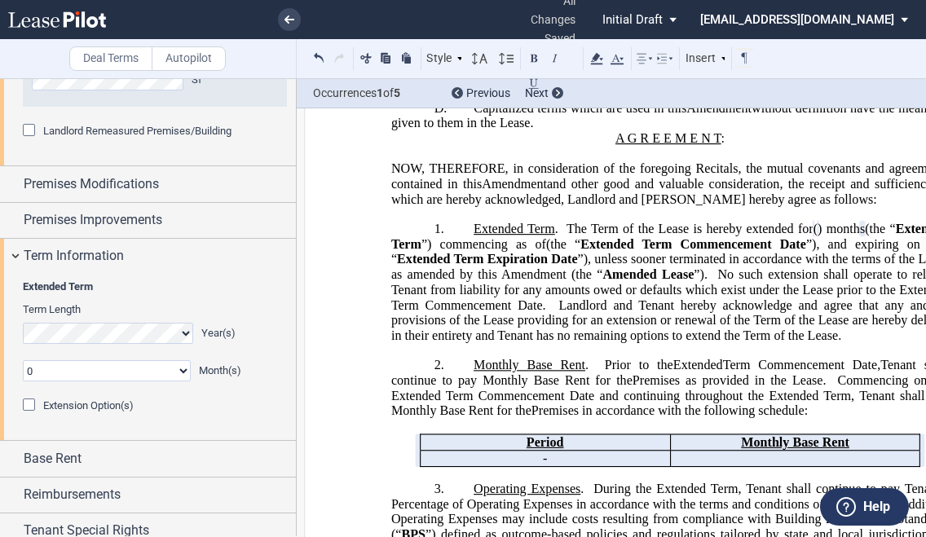
drag, startPoint x: 531, startPoint y: 328, endPoint x: 521, endPoint y: 341, distance: 16.3
click at [531, 312] on span "No such extension shall operate to release Tenant from liability for any amount…" at bounding box center [671, 289] width 561 height 45
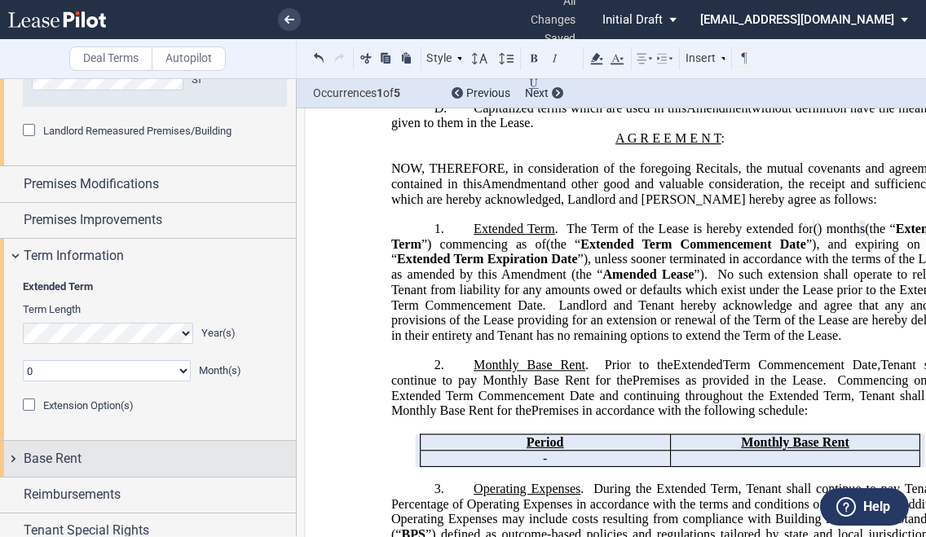
click at [91, 464] on div "Base Rent" at bounding box center [160, 459] width 272 height 20
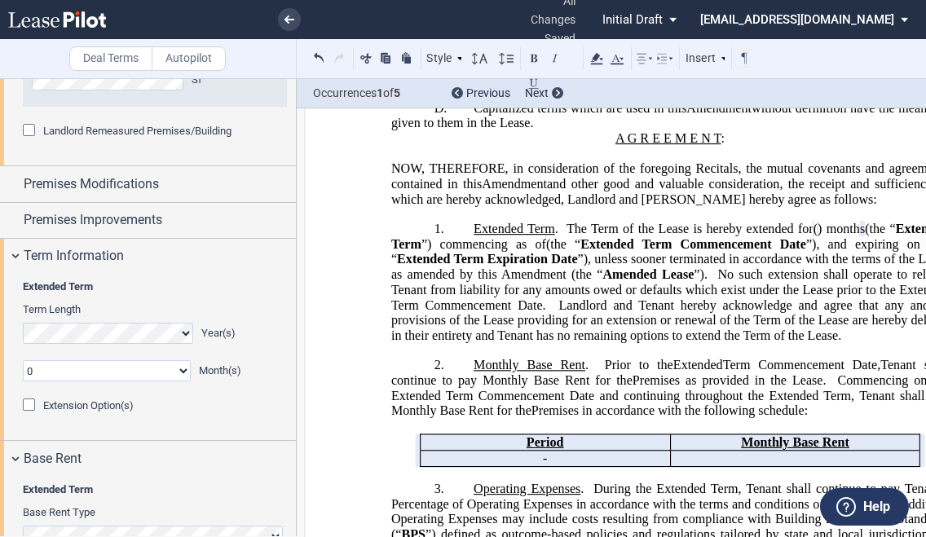
scroll to position [541, 0]
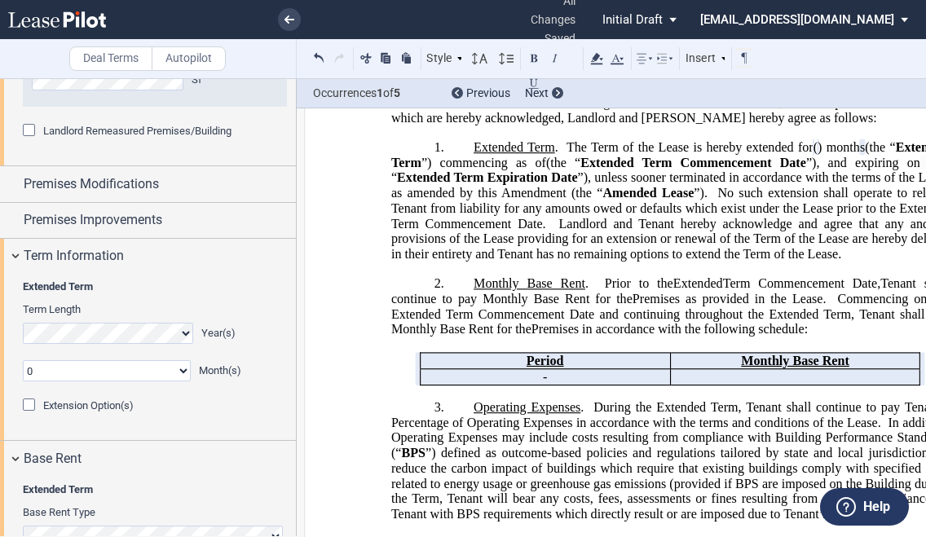
drag, startPoint x: 286, startPoint y: 420, endPoint x: 304, endPoint y: 409, distance: 20.8
click at [287, 419] on div "Extended Term Term Length Year(s) 0 1 2 3 4 5 6 7 8 9 10 11 Month(s) Extended T…" at bounding box center [148, 357] width 296 height 166
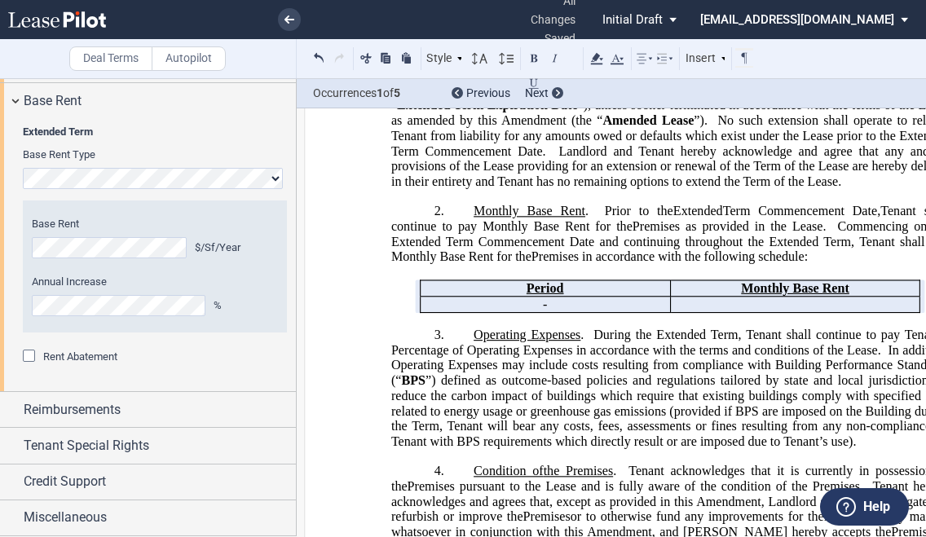
scroll to position [622, 0]
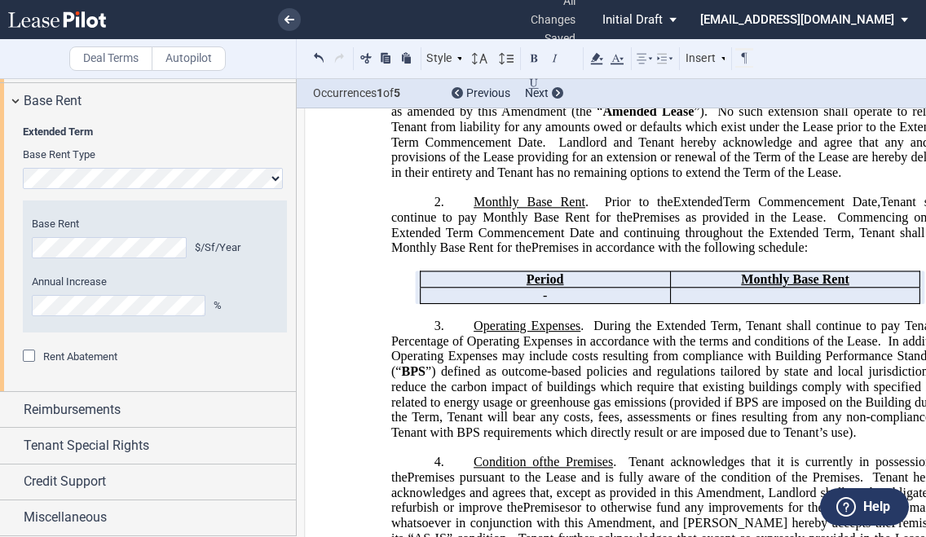
click at [552, 210] on span "Monthly Base Rent" at bounding box center [530, 202] width 112 height 15
drag, startPoint x: 491, startPoint y: 379, endPoint x: 481, endPoint y: 382, distance: 10.1
click at [491, 348] on span "During the Extended Term, Tenant shall continue to pay Tenant’s Percentage of O…" at bounding box center [671, 333] width 561 height 29
drag, startPoint x: 363, startPoint y: 335, endPoint x: 286, endPoint y: 355, distance: 79.3
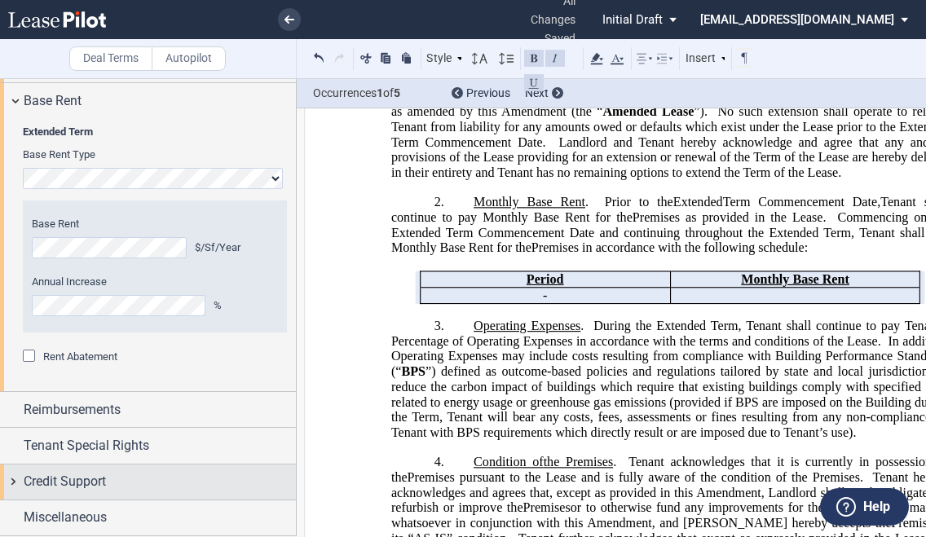
click at [97, 486] on span "Credit Support" at bounding box center [65, 482] width 82 height 20
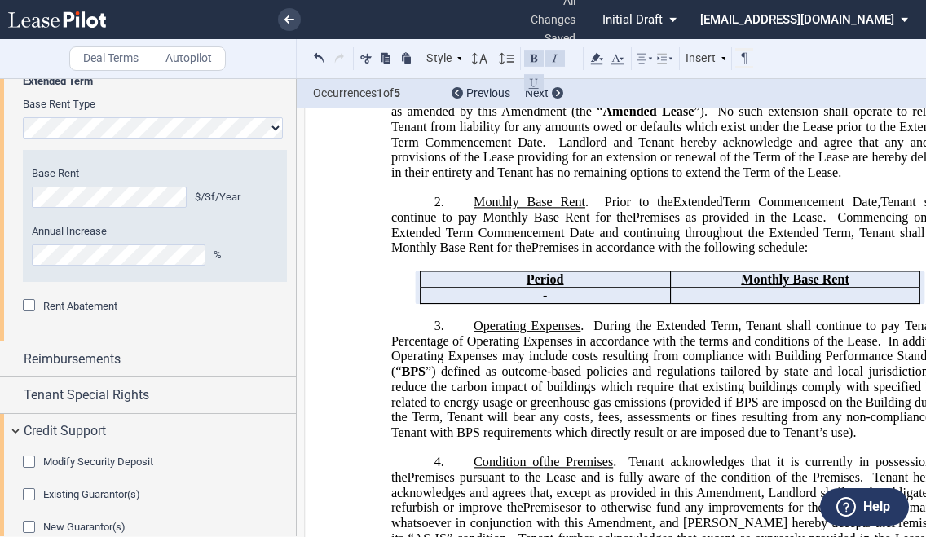
click at [82, 449] on div "Modify Security Deposit Existing Amount $ New Total Amount $ Existing Guarantor…" at bounding box center [148, 505] width 296 height 113
click at [81, 456] on span "Modify Security Deposit" at bounding box center [98, 462] width 110 height 12
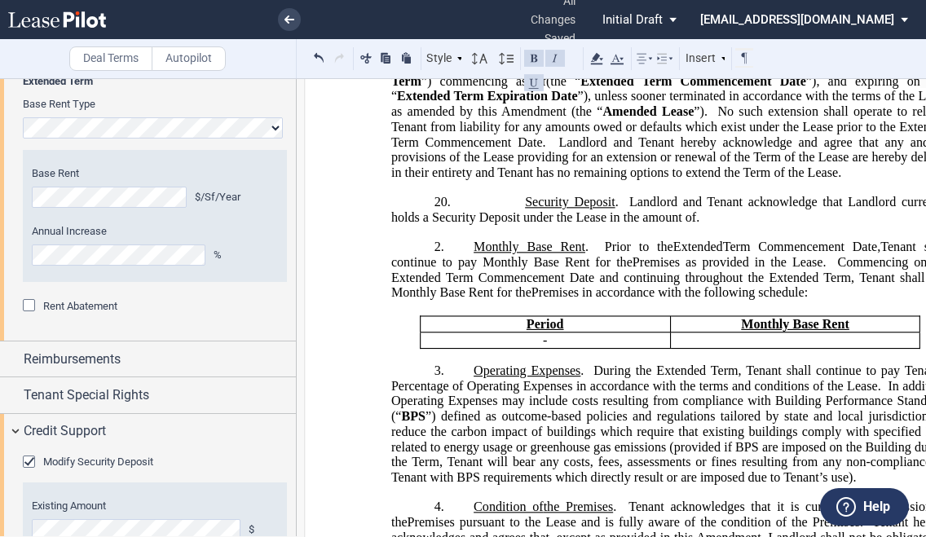
scroll to position [1525, 0]
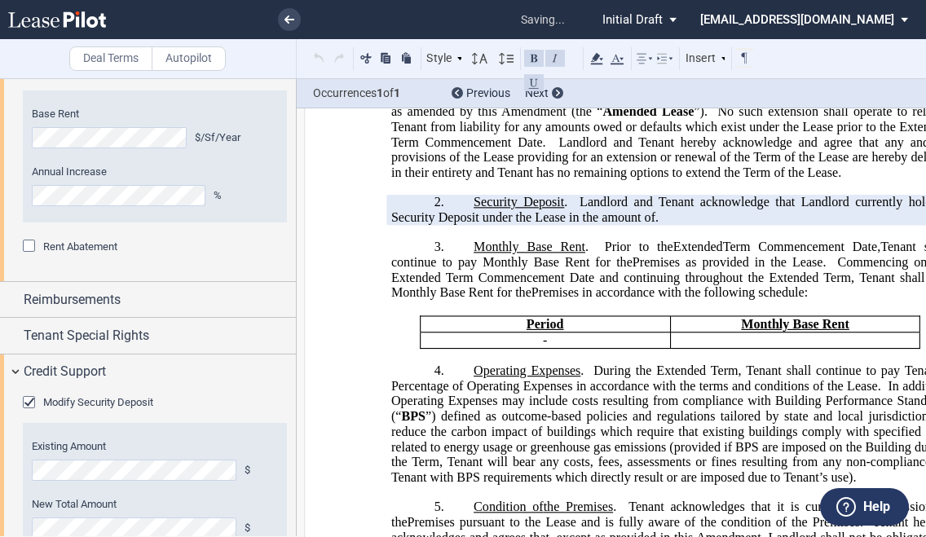
drag, startPoint x: 350, startPoint y: 355, endPoint x: 307, endPoint y: 382, distance: 50.2
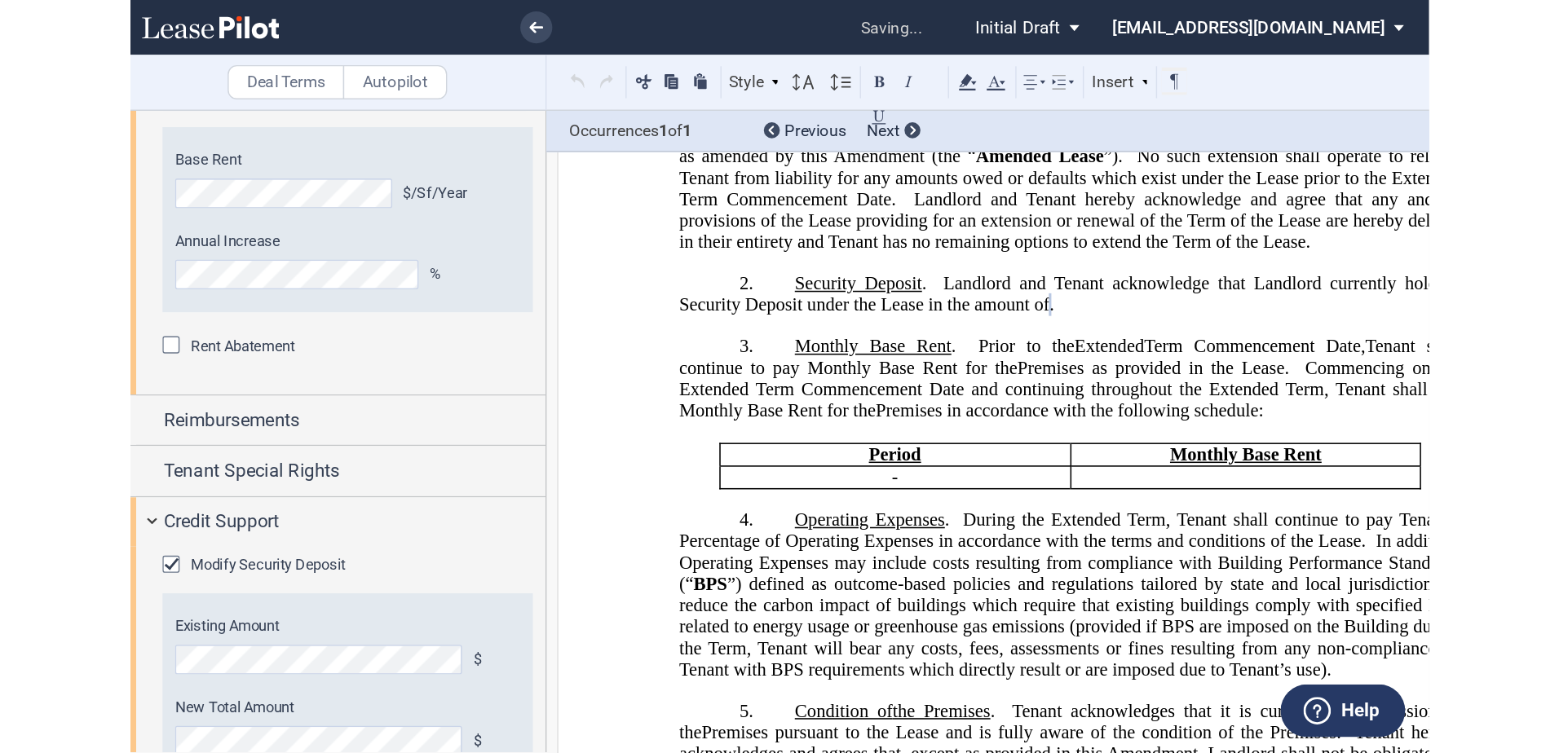
scroll to position [1606, 0]
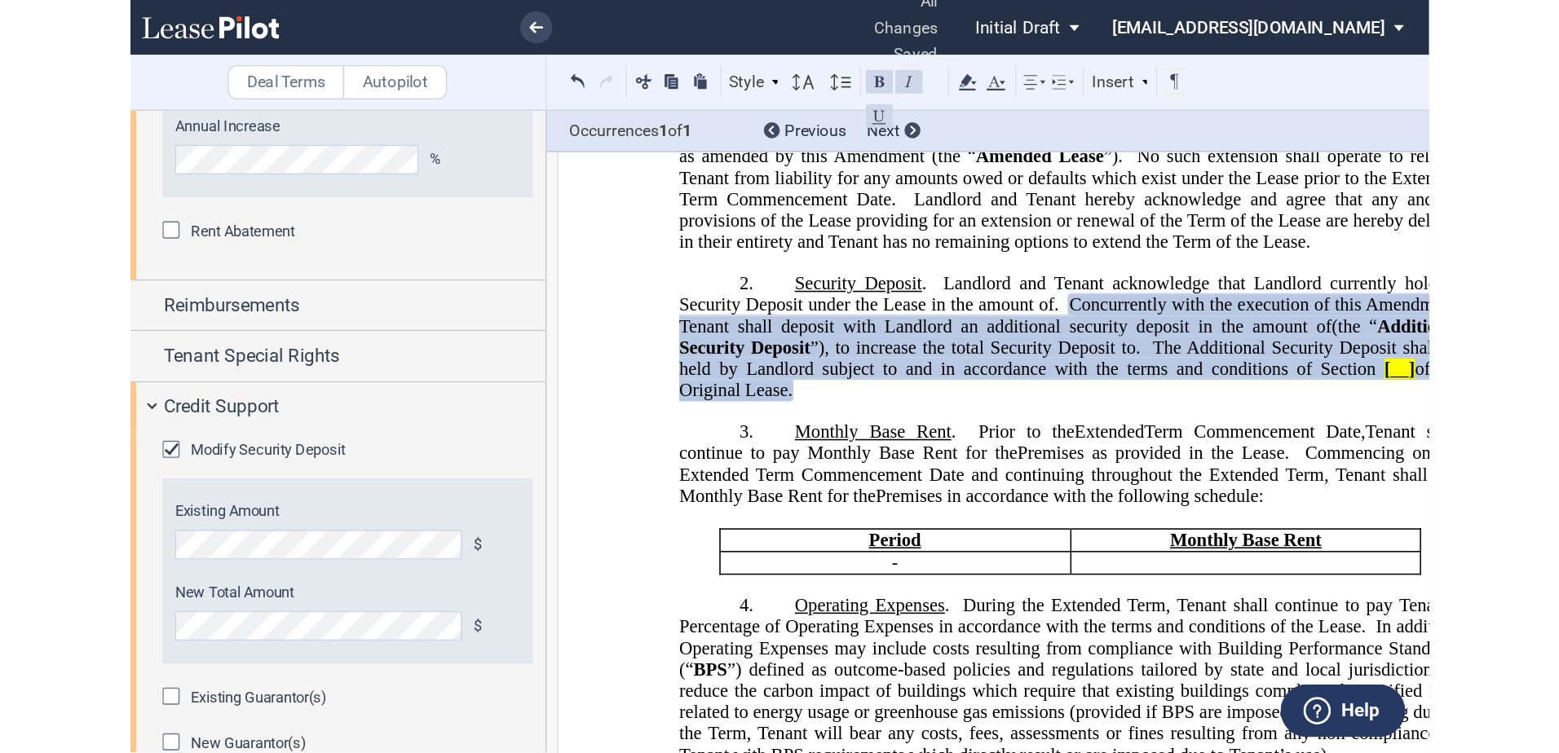
scroll to position [1455, 0]
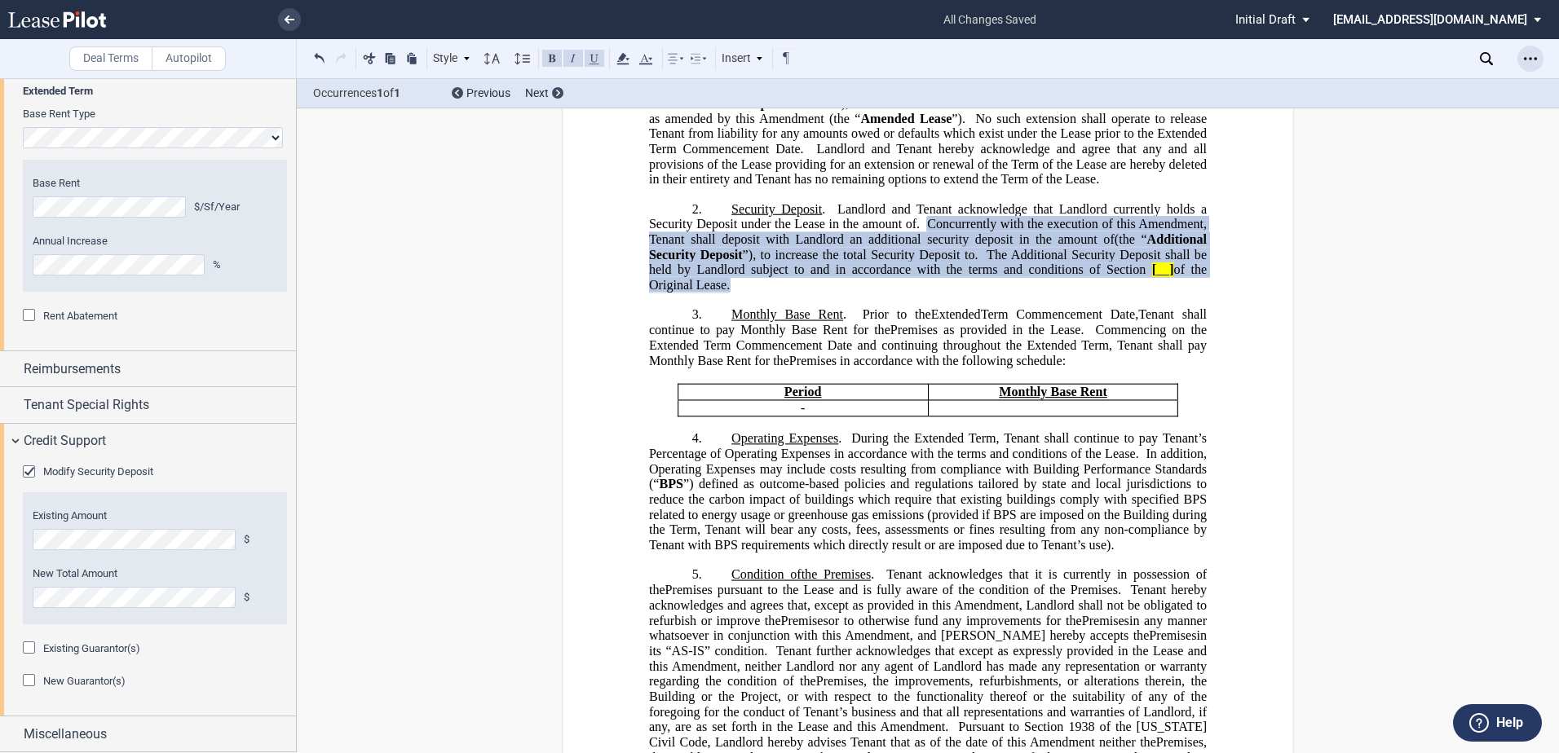
click at [1066, 57] on icon "Open Lease options menu" at bounding box center [1530, 58] width 13 height 13
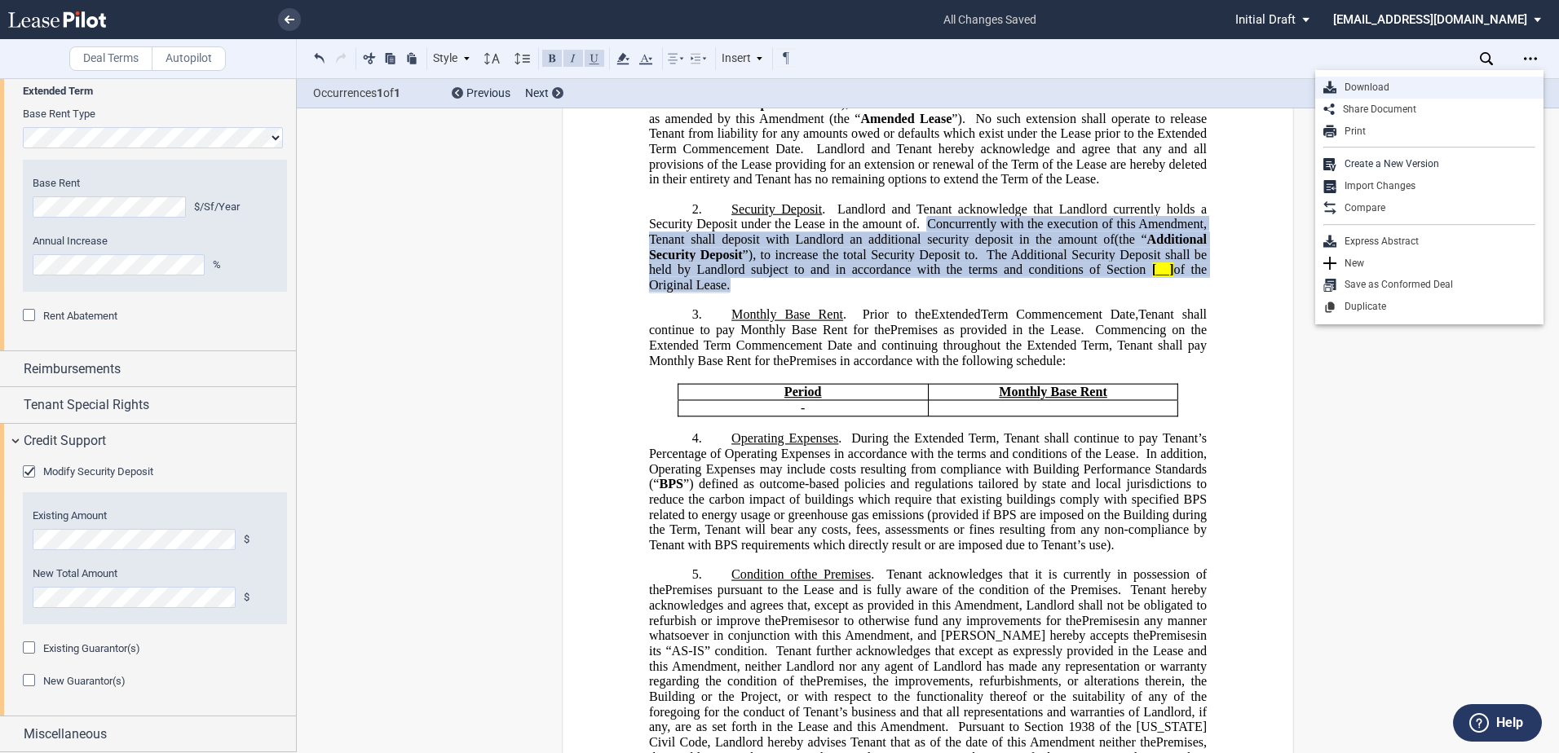
click at [1066, 90] on div "Download" at bounding box center [1435, 88] width 199 height 14
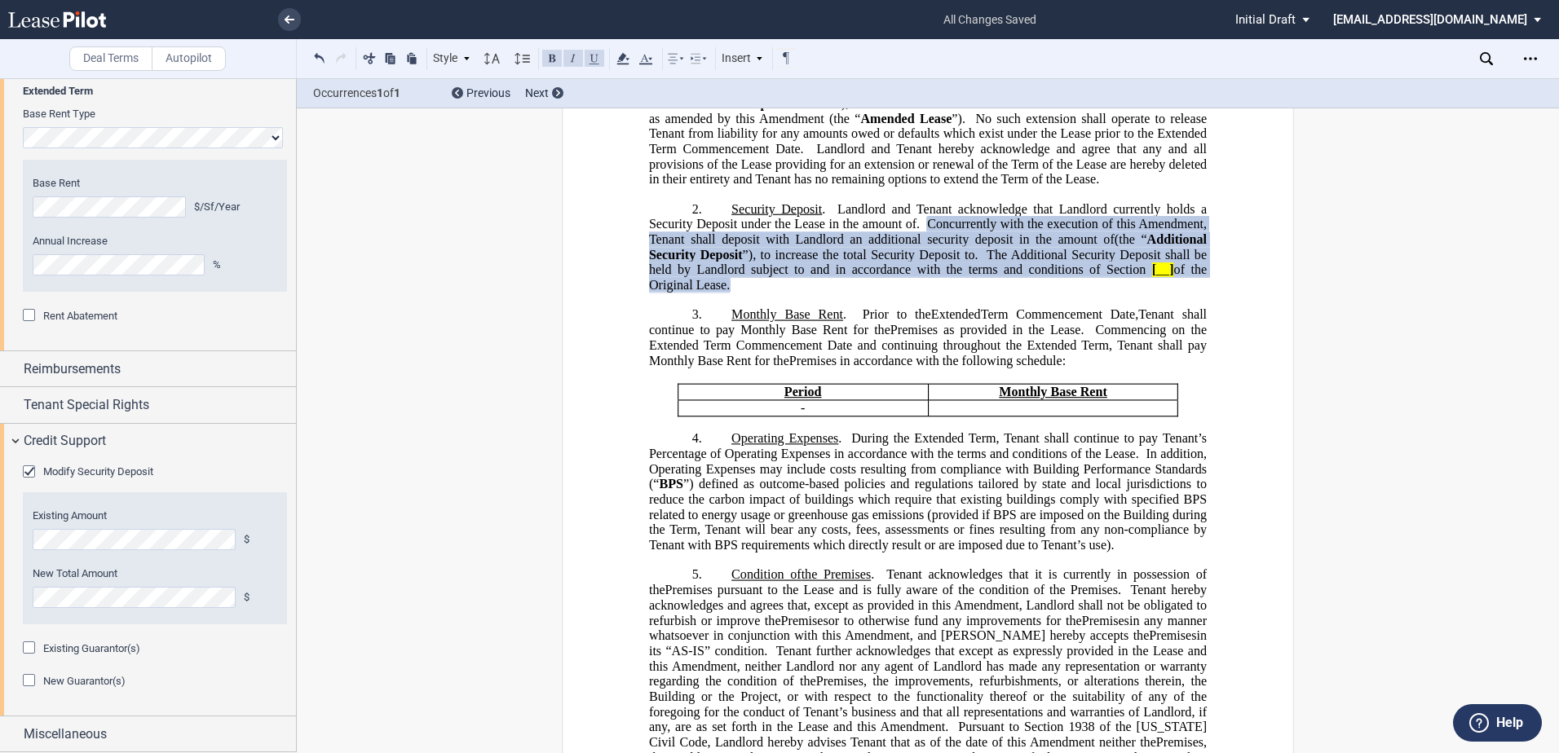
drag, startPoint x: 402, startPoint y: 367, endPoint x: 445, endPoint y: 283, distance: 94.4
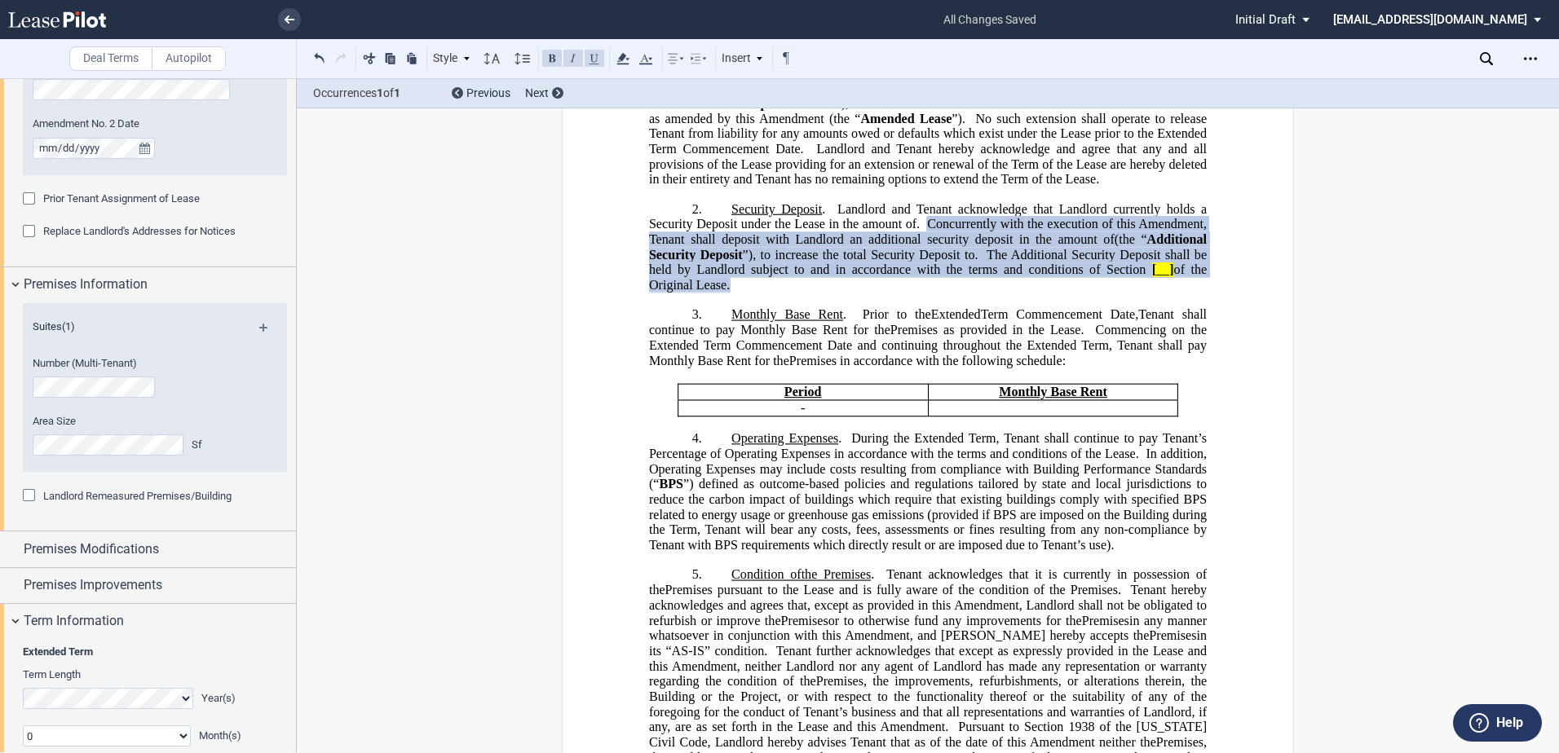
scroll to position [640, 0]
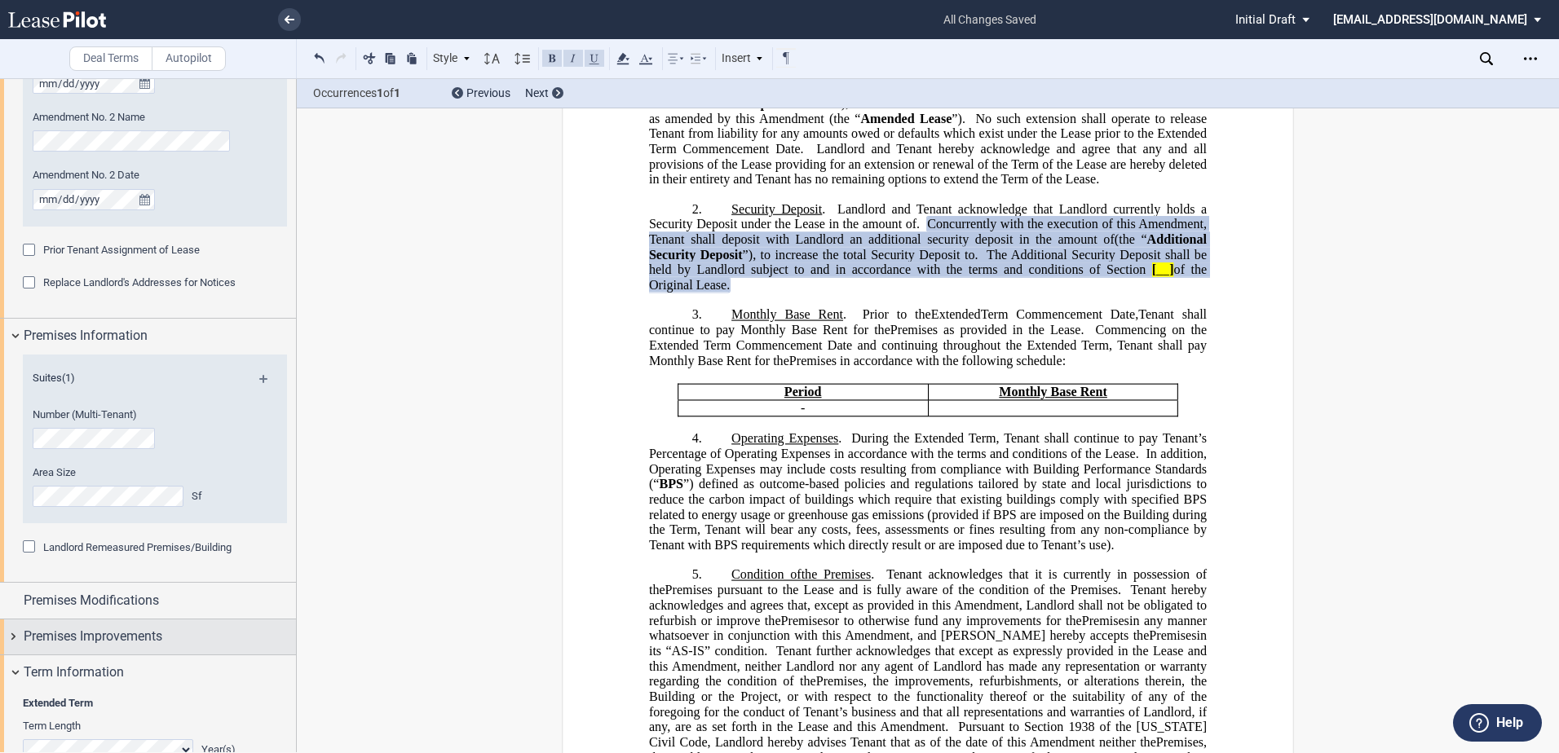
click at [88, 536] on span "Premises Improvements" at bounding box center [93, 637] width 139 height 20
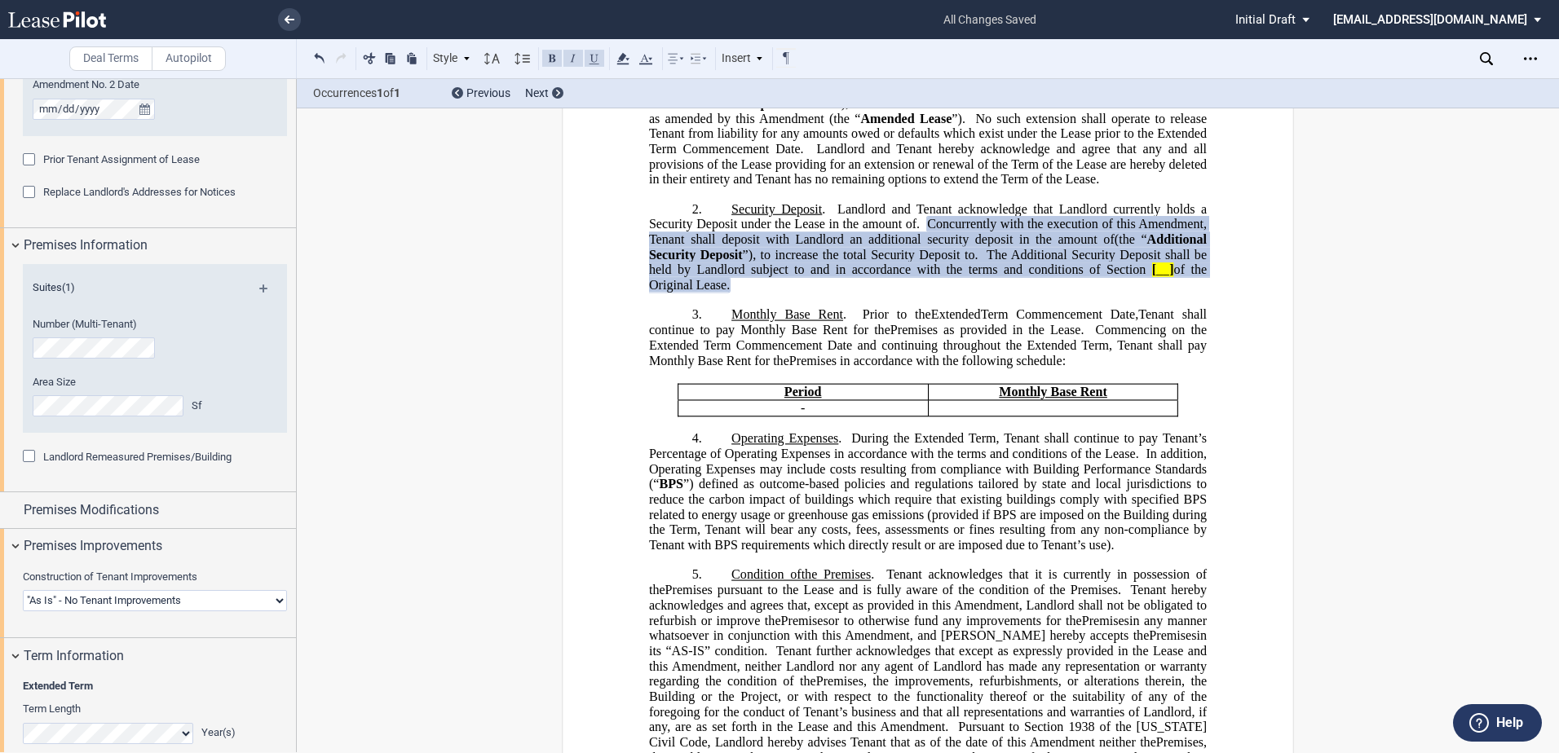
click at [74, 536] on select "Landlord Constructs Tenant Improvements Tenant Constructs Tenant Improvements "…" at bounding box center [155, 600] width 264 height 21
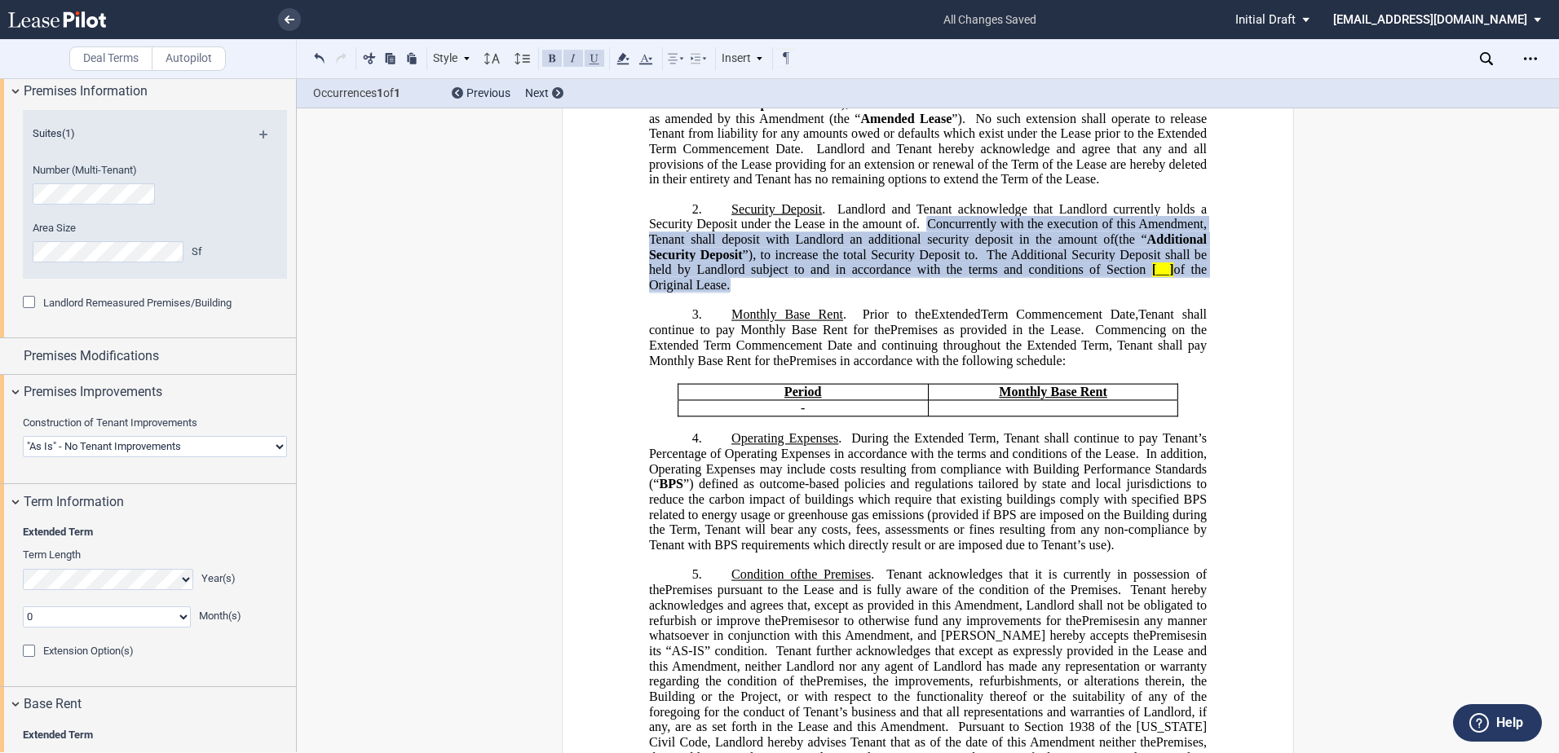
select select "landlord"
click at [23, 436] on select "Landlord Constructs Tenant Improvements Tenant Constructs Tenant Improvements "…" at bounding box center [155, 446] width 264 height 21
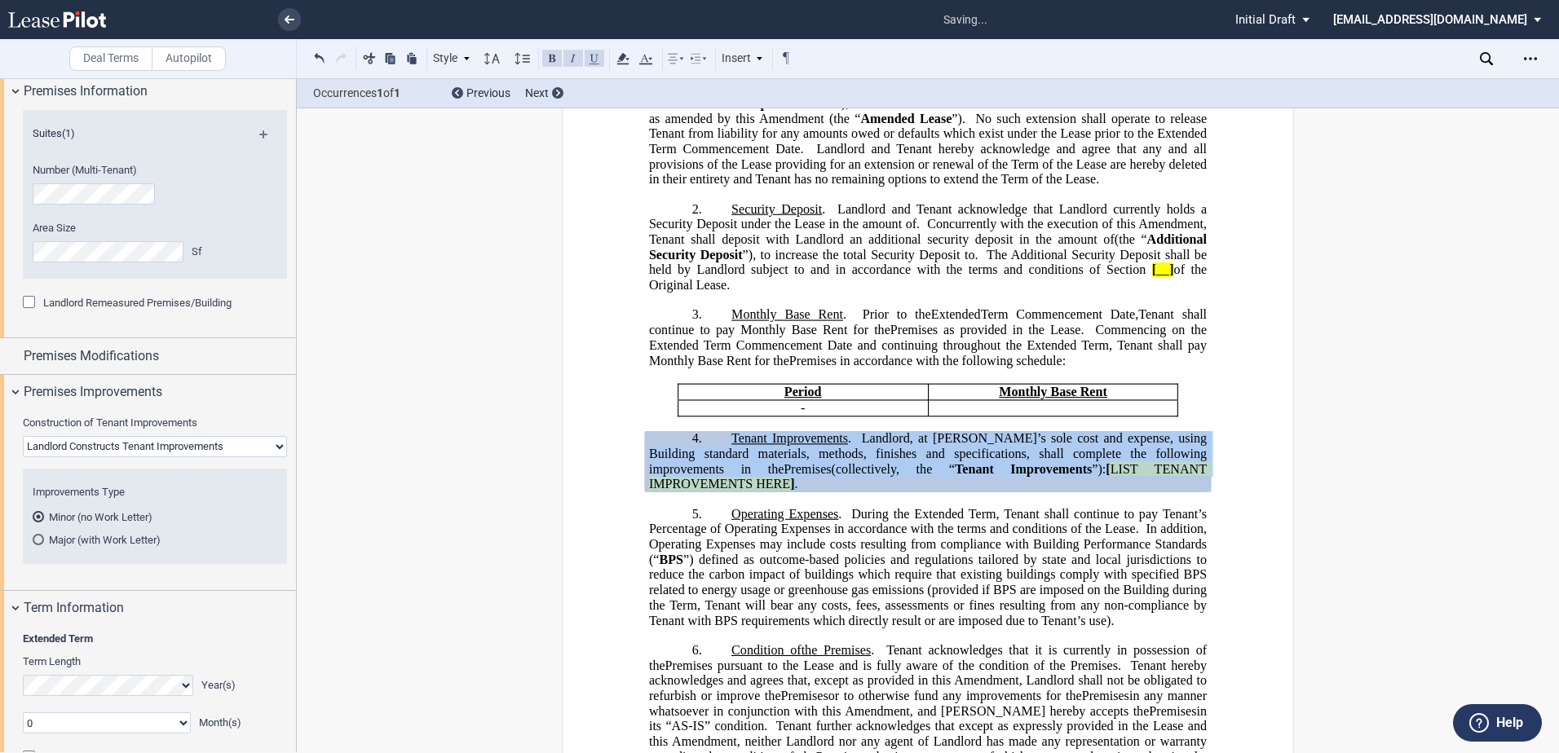
drag, startPoint x: 1203, startPoint y: 519, endPoint x: 727, endPoint y: 485, distance: 477.3
click at [1066, 56] on icon at bounding box center [1486, 58] width 13 height 13
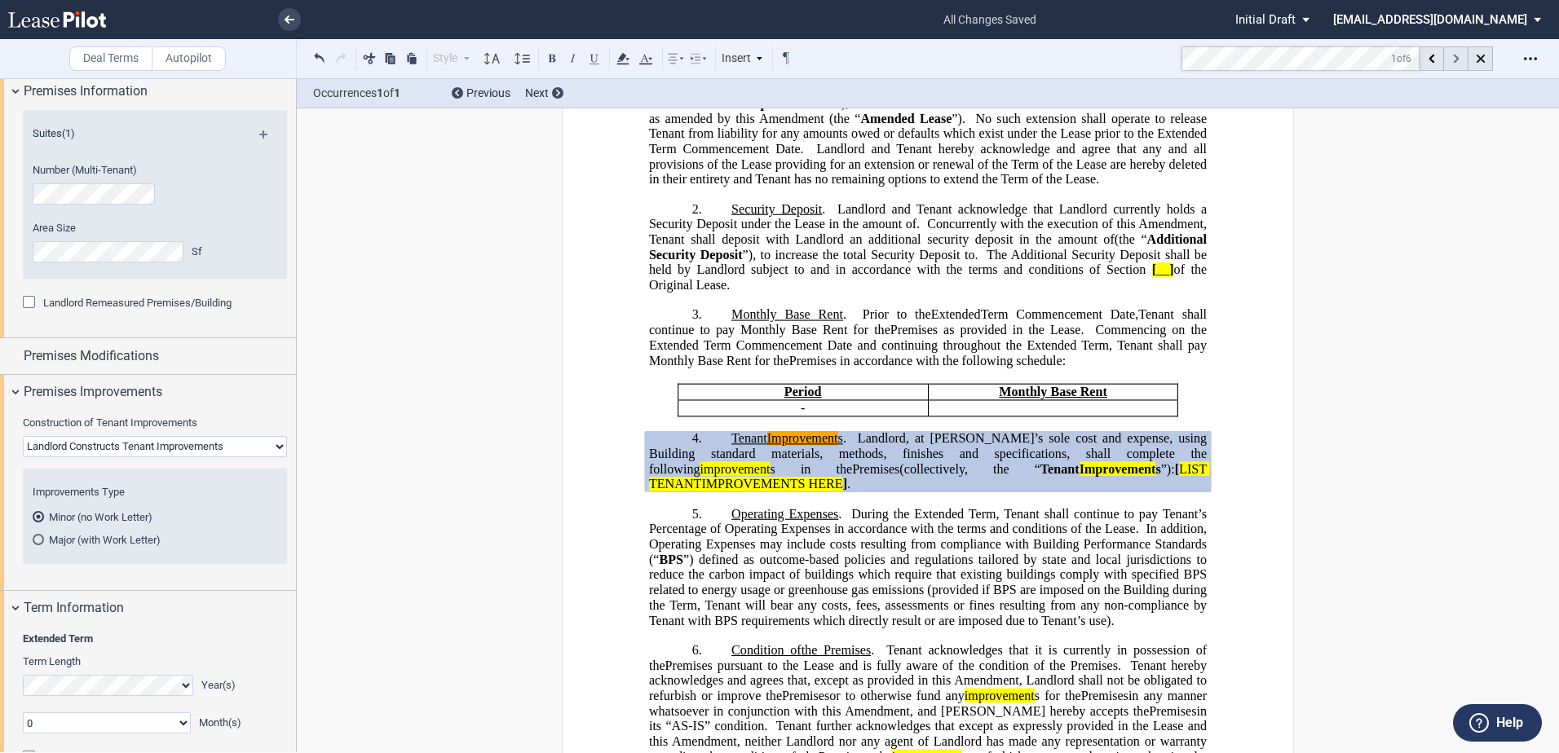
click at [1066, 59] on div at bounding box center [1456, 58] width 24 height 24
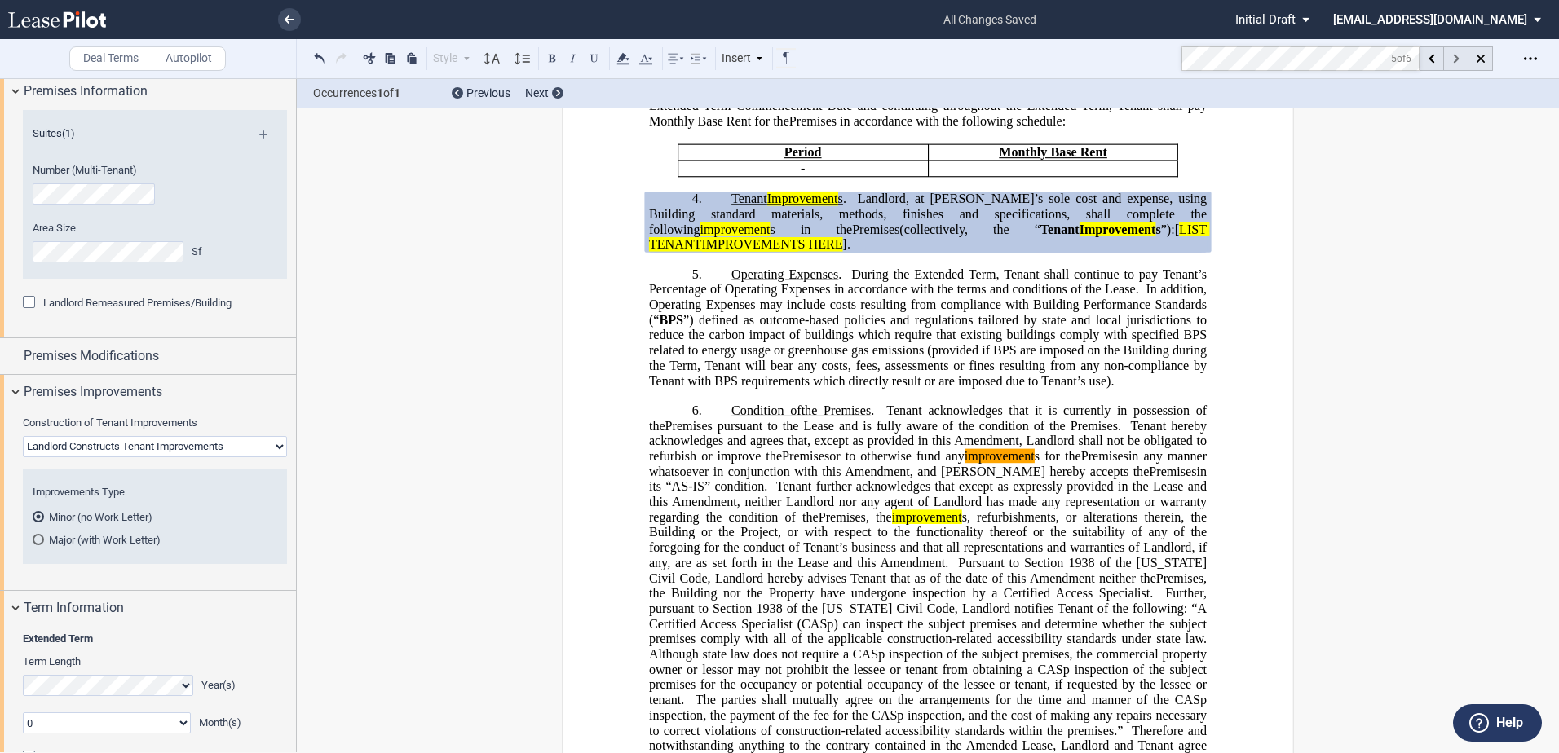
scroll to position [984, 0]
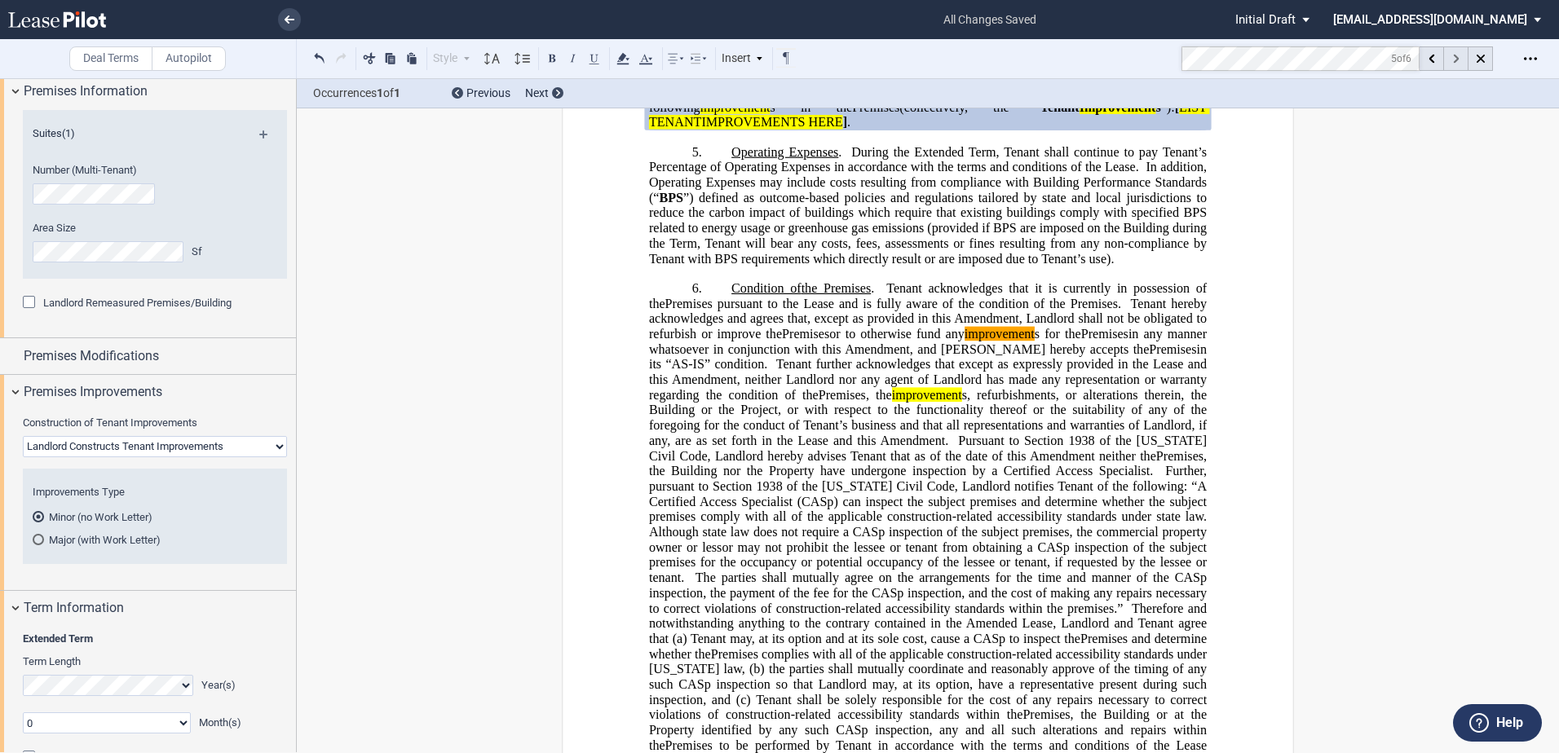
click at [1066, 59] on div at bounding box center [1456, 58] width 24 height 24
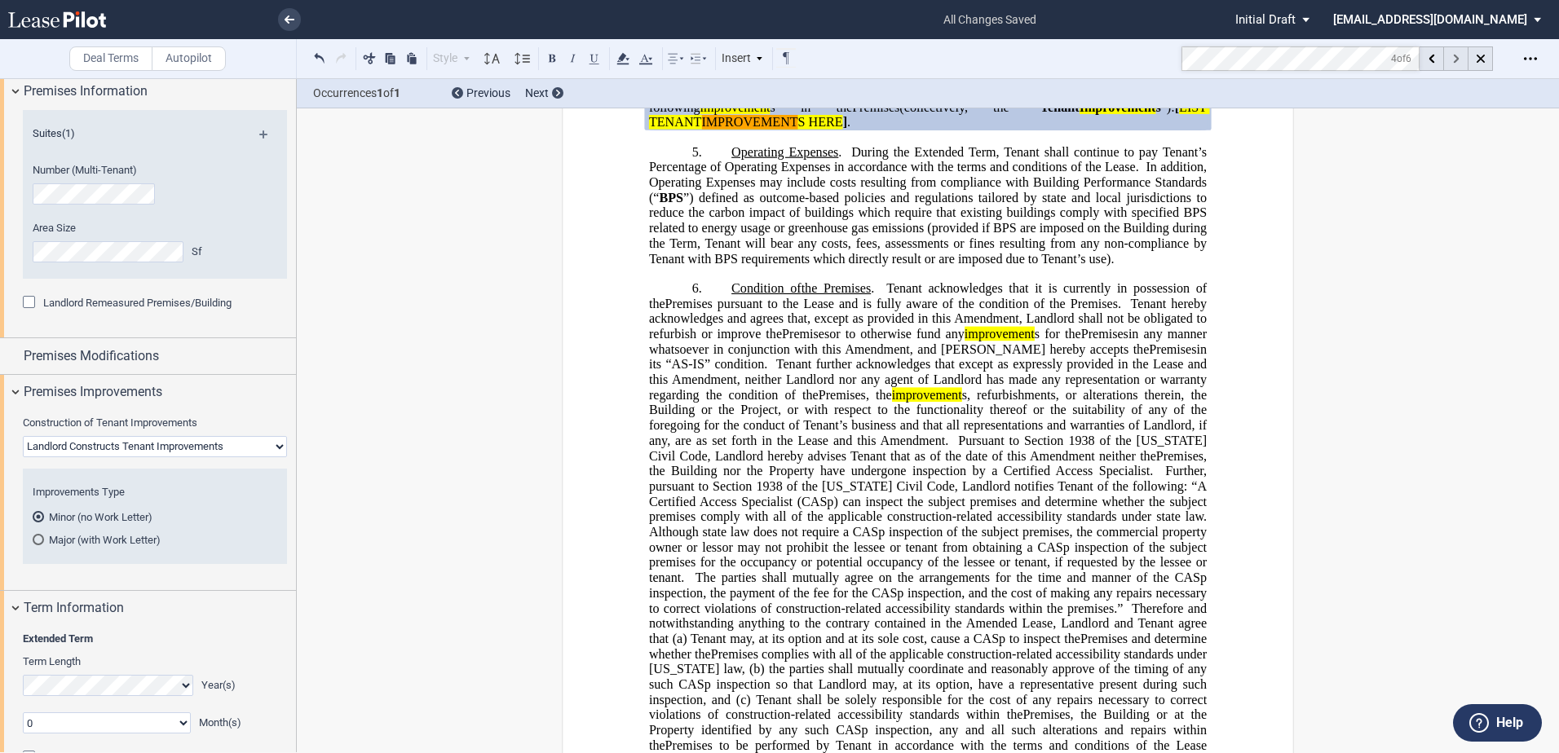
click at [1066, 59] on div at bounding box center [1456, 58] width 24 height 24
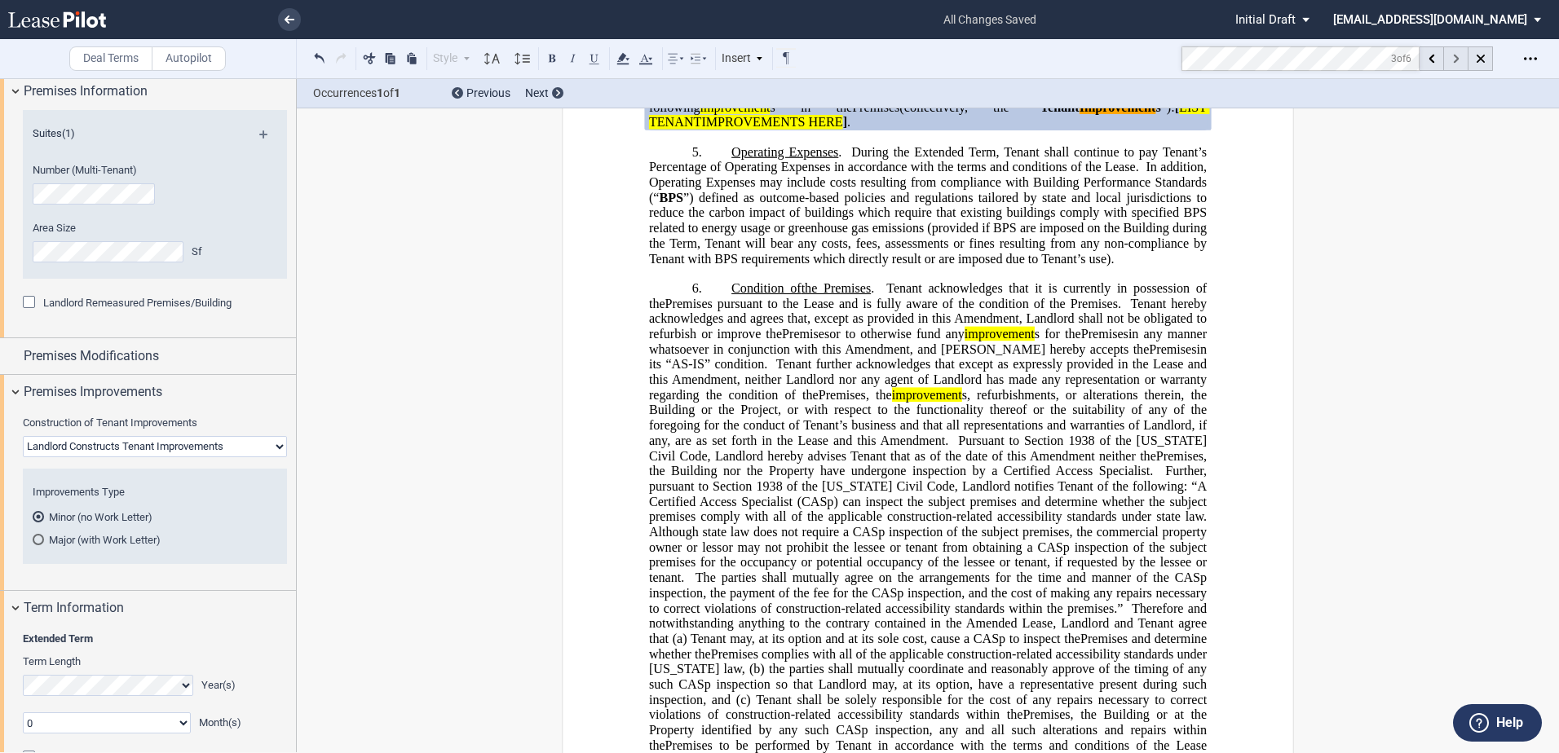
click at [1066, 59] on div at bounding box center [1456, 58] width 24 height 24
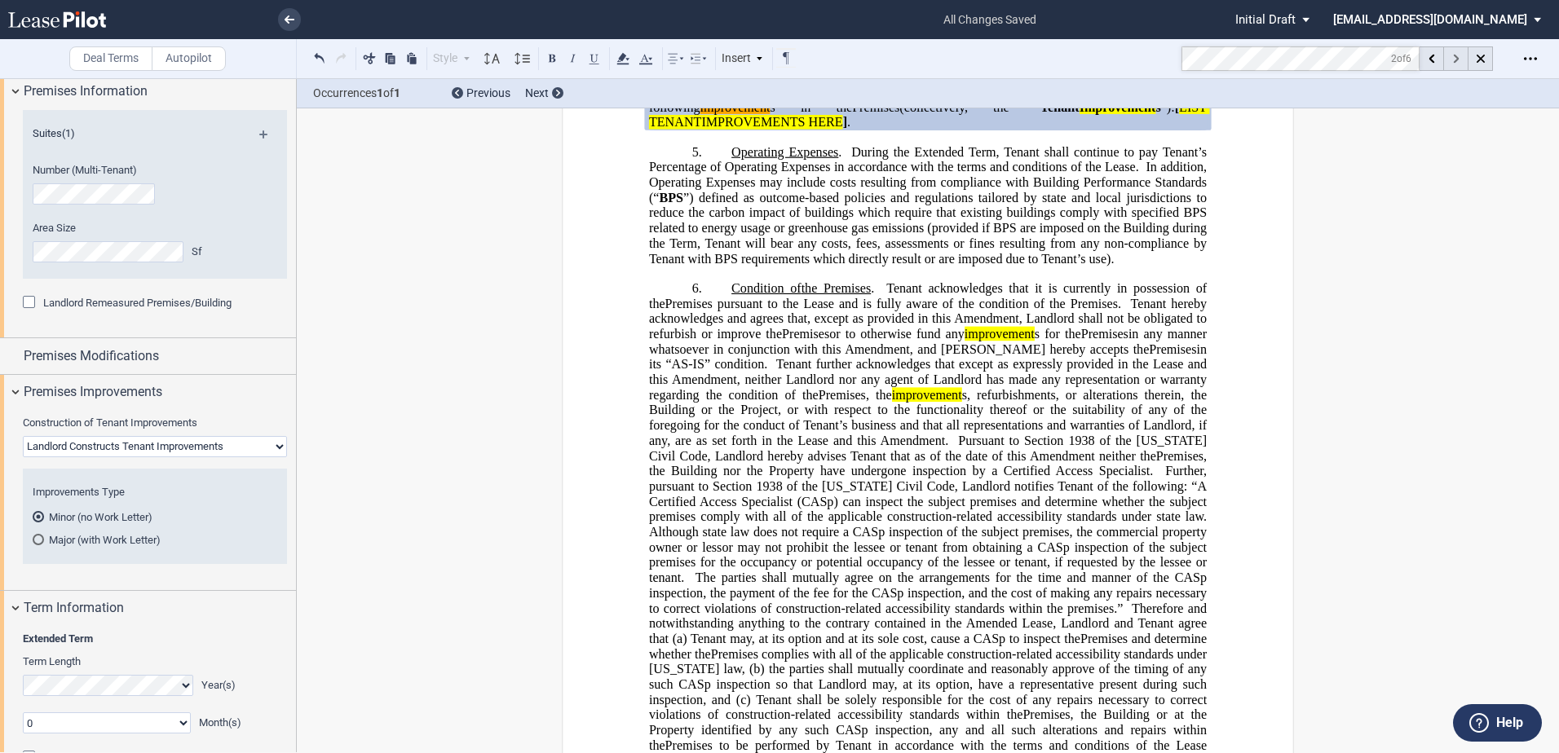
click at [1066, 59] on div at bounding box center [1456, 58] width 24 height 24
